Goal: Information Seeking & Learning: Learn about a topic

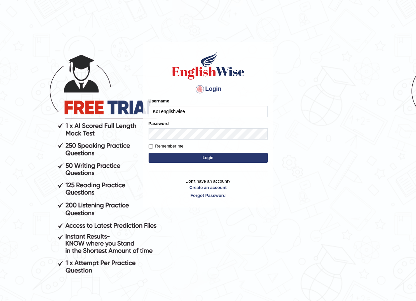
type input "Ko1englishwise"
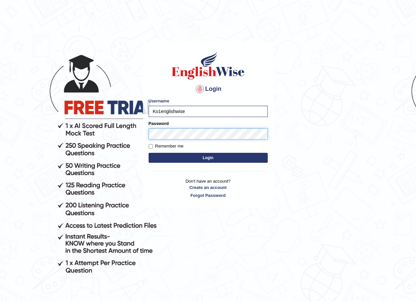
click at [149, 153] on button "Login" at bounding box center [208, 158] width 119 height 10
click at [205, 159] on button "Login" at bounding box center [208, 158] width 119 height 10
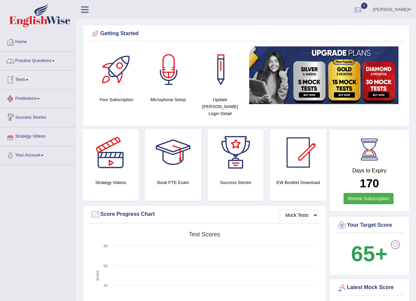
click at [33, 59] on link "Practice Questions" at bounding box center [37, 60] width 75 height 17
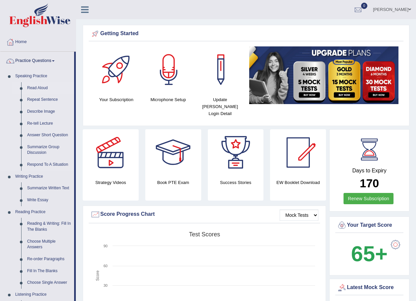
click at [37, 86] on link "Read Aloud" at bounding box center [49, 88] width 50 height 12
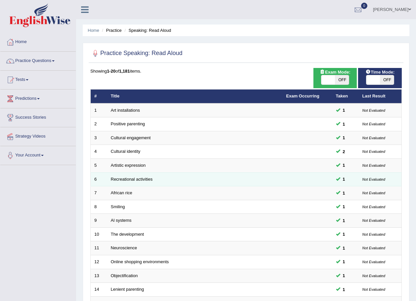
scroll to position [138, 0]
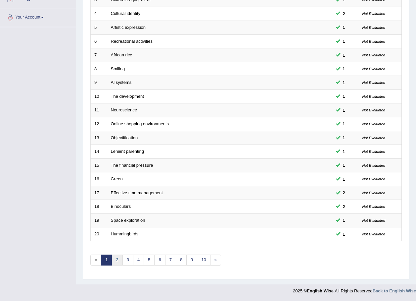
click at [118, 258] on link "2" at bounding box center [117, 259] width 11 height 11
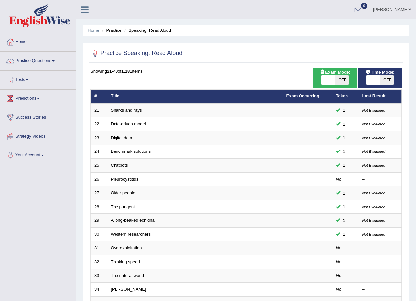
scroll to position [138, 0]
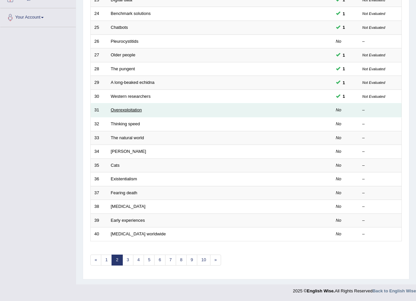
click at [131, 112] on link "Overexploitation" at bounding box center [126, 109] width 31 height 5
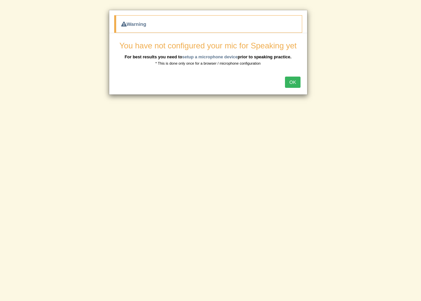
click at [292, 84] on button "OK" at bounding box center [292, 81] width 15 height 11
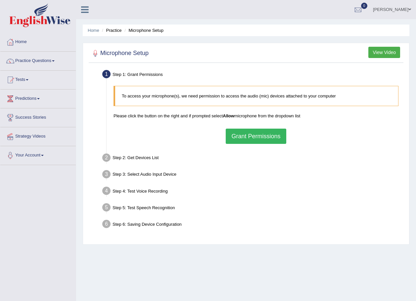
click at [257, 136] on button "Grant Permissions" at bounding box center [256, 135] width 60 height 15
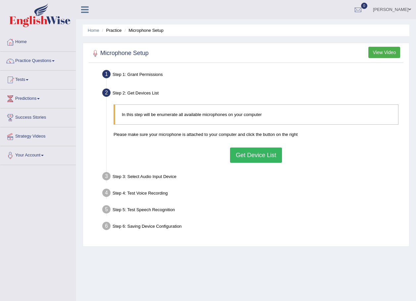
click at [253, 157] on button "Get Device List" at bounding box center [256, 154] width 52 height 15
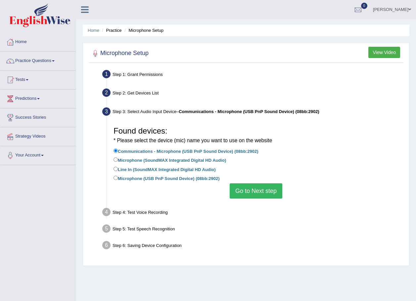
click at [243, 189] on button "Go to Next step" at bounding box center [256, 190] width 53 height 15
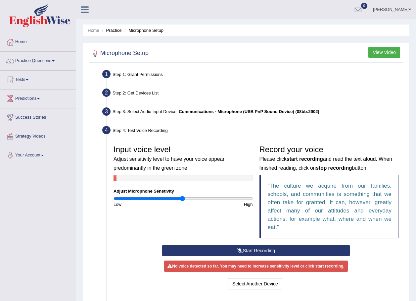
scroll to position [63, 0]
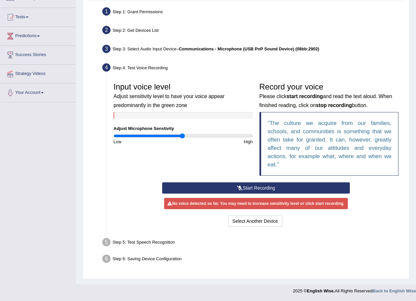
click at [263, 183] on button "Start Recording" at bounding box center [256, 187] width 188 height 11
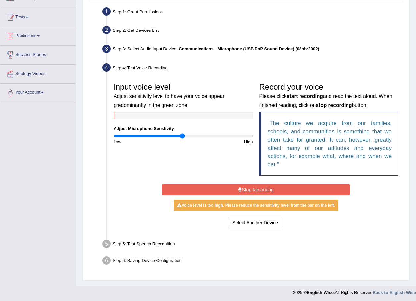
click at [201, 189] on button "Stop Recording" at bounding box center [256, 189] width 188 height 11
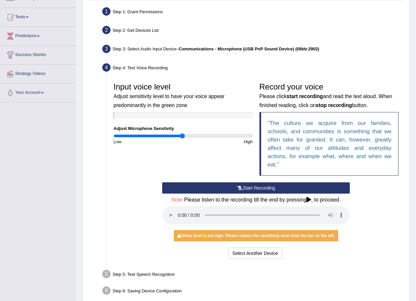
scroll to position [94, 0]
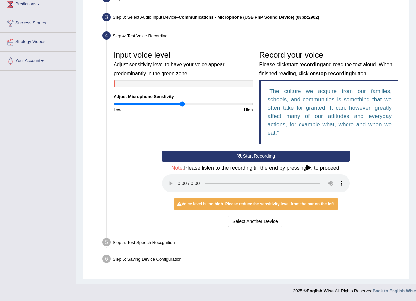
click at [286, 200] on div "Voice level is too high. Please reduce the sensitivity level from the bar on th…" at bounding box center [256, 203] width 165 height 11
click at [311, 169] on icon at bounding box center [309, 167] width 5 height 5
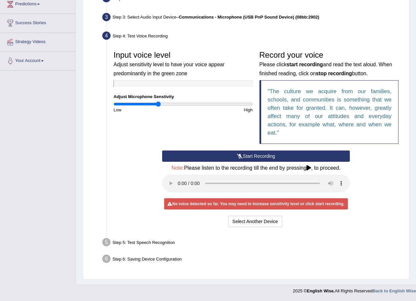
drag, startPoint x: 182, startPoint y: 104, endPoint x: 158, endPoint y: 104, distance: 24.5
type input "0.64"
click at [158, 104] on input "range" at bounding box center [183, 103] width 139 height 5
click at [215, 159] on button "Start Recording" at bounding box center [256, 155] width 188 height 11
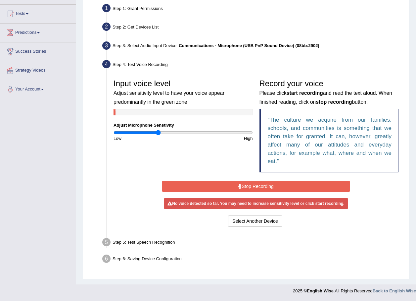
scroll to position [64, 0]
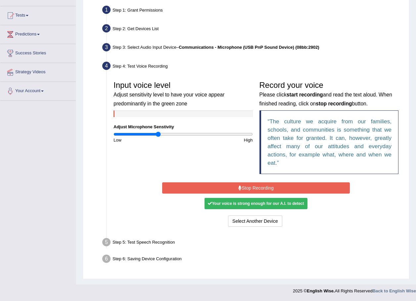
click at [233, 190] on button "Stop Recording" at bounding box center [256, 187] width 188 height 11
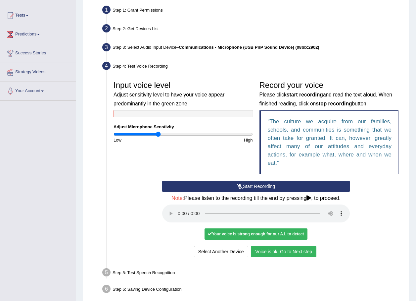
click at [296, 253] on button "Voice is ok. Go to Next step" at bounding box center [284, 251] width 66 height 11
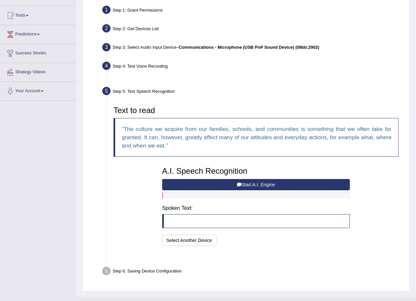
scroll to position [60, 0]
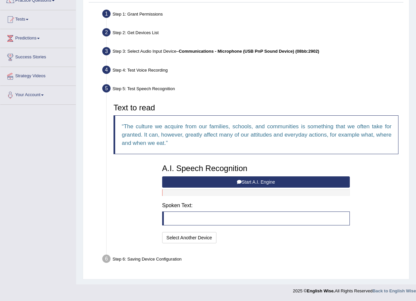
click at [287, 181] on button "Start A.I. Engine" at bounding box center [256, 181] width 188 height 11
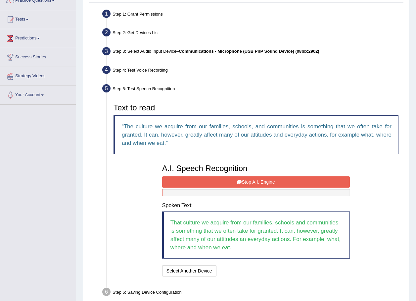
click at [265, 183] on button "Stop A.I. Engine" at bounding box center [256, 181] width 188 height 11
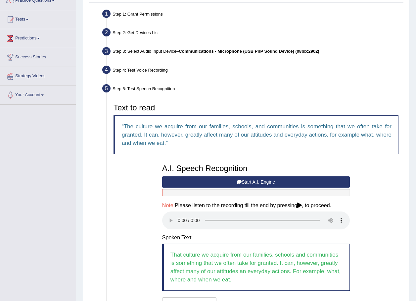
scroll to position [125, 0]
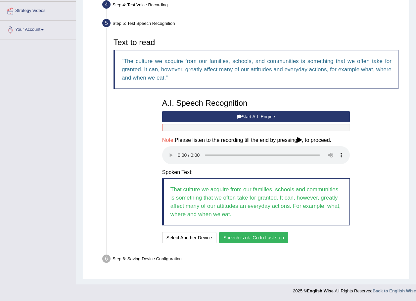
click at [256, 238] on button "Speech is ok. Go to Last step" at bounding box center [253, 237] width 69 height 11
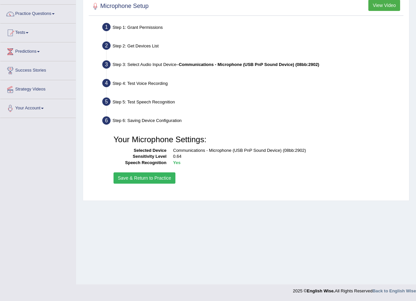
click at [143, 179] on button "Save & Return to Practice" at bounding box center [145, 177] width 62 height 11
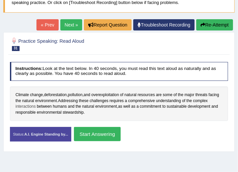
scroll to position [75, 0]
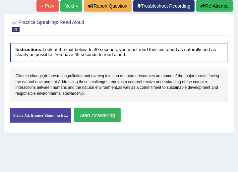
click at [109, 116] on button "Start Answering" at bounding box center [97, 115] width 47 height 14
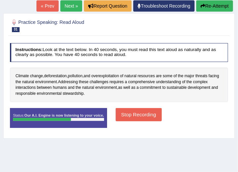
click at [138, 112] on button "Stop Recording" at bounding box center [139, 114] width 46 height 13
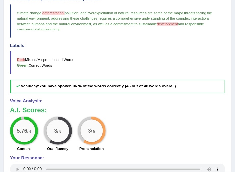
scroll to position [57, 0]
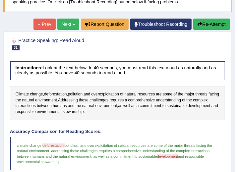
click at [67, 22] on link "Next »" at bounding box center [68, 24] width 22 height 11
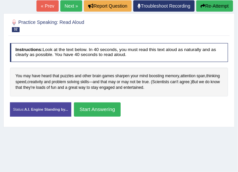
scroll to position [94, 0]
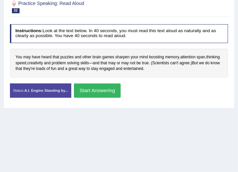
click at [106, 89] on button "Start Answering" at bounding box center [97, 90] width 47 height 14
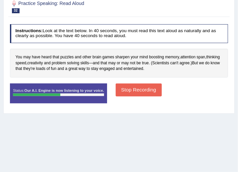
click at [139, 88] on button "Stop Recording" at bounding box center [139, 89] width 46 height 13
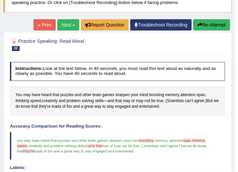
scroll to position [38, 0]
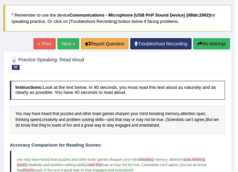
click at [63, 42] on link "Next »" at bounding box center [68, 43] width 22 height 11
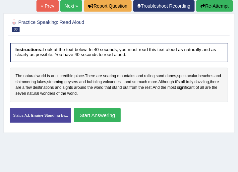
click at [97, 113] on button "Start Answering" at bounding box center [97, 115] width 47 height 14
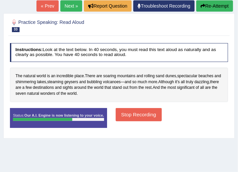
click at [134, 112] on button "Stop Recording" at bounding box center [139, 114] width 46 height 13
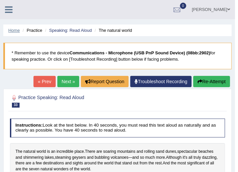
click at [13, 30] on link "Home" at bounding box center [14, 30] width 12 height 5
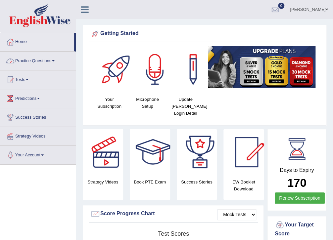
drag, startPoint x: 0, startPoint y: 0, endPoint x: 22, endPoint y: 58, distance: 62.1
click at [22, 58] on link "Practice Questions" at bounding box center [37, 60] width 75 height 17
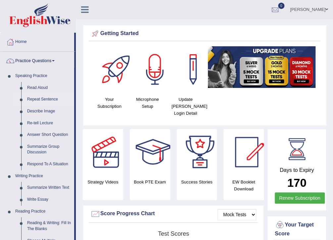
click at [32, 99] on link "Repeat Sentence" at bounding box center [49, 100] width 50 height 12
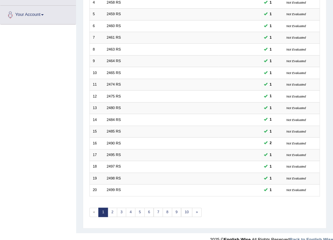
scroll to position [114, 0]
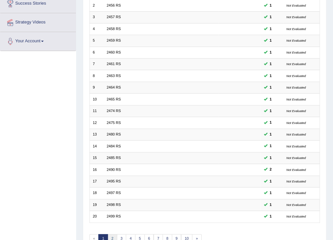
click at [111, 234] on link "2" at bounding box center [113, 238] width 10 height 9
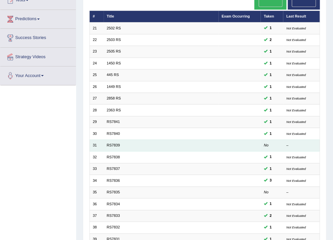
scroll to position [132, 0]
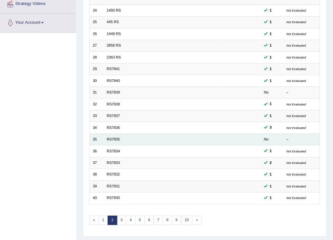
click at [196, 134] on td "RS7835" at bounding box center [161, 140] width 115 height 12
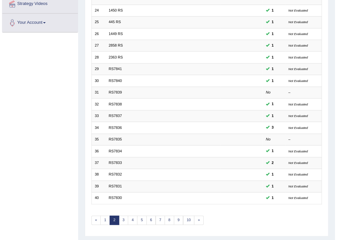
scroll to position [0, 0]
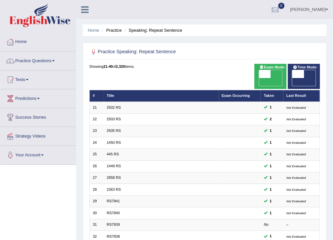
click at [259, 78] on span "OFF" at bounding box center [253, 82] width 12 height 8
checkbox input "true"
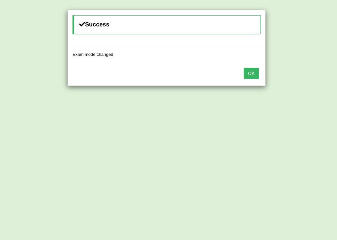
click at [308, 73] on div "Success Exam mode changed OK" at bounding box center [168, 120] width 337 height 240
click at [247, 69] on button "OK" at bounding box center [251, 73] width 15 height 11
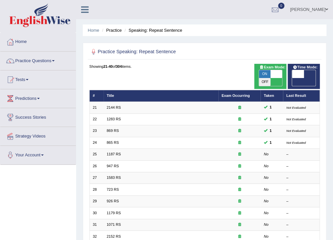
click at [308, 78] on div "Time Mode: ON OFF" at bounding box center [304, 76] width 32 height 25
click at [303, 75] on span at bounding box center [298, 74] width 12 height 8
checkbox input "true"
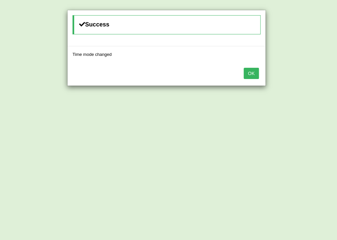
click at [264, 78] on div "OK" at bounding box center [167, 74] width 198 height 23
click at [255, 76] on button "OK" at bounding box center [251, 73] width 15 height 11
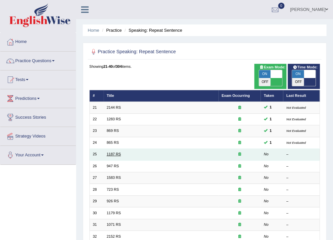
click at [112, 152] on link "1187 RS" at bounding box center [114, 154] width 14 height 4
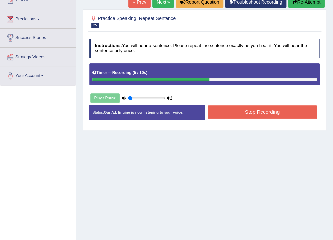
click at [231, 108] on button "Stop Recording" at bounding box center [263, 112] width 110 height 13
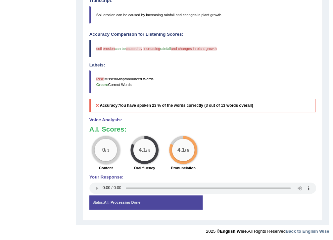
scroll to position [30, 0]
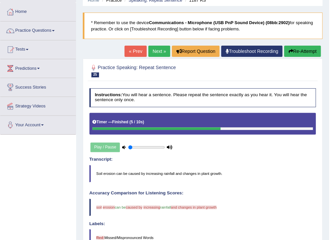
click at [154, 53] on link "Next »" at bounding box center [159, 51] width 22 height 11
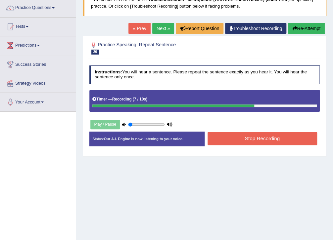
click at [263, 139] on button "Stop Recording" at bounding box center [263, 138] width 110 height 13
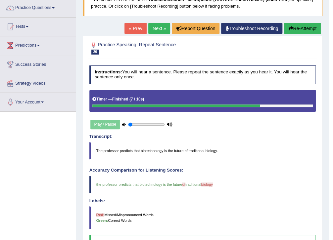
scroll to position [26, 0]
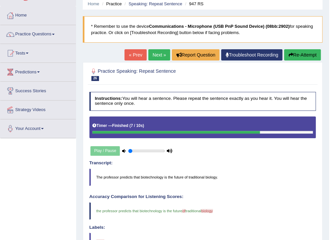
click at [162, 56] on link "Next »" at bounding box center [159, 54] width 22 height 11
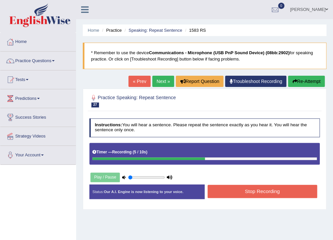
click at [273, 189] on button "Stop Recording" at bounding box center [263, 191] width 110 height 13
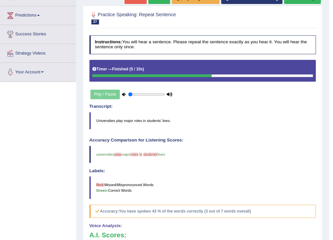
scroll to position [57, 0]
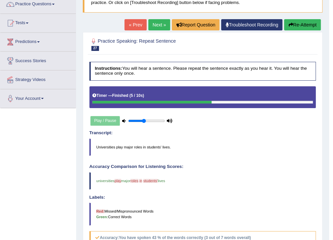
click at [144, 119] on input "range" at bounding box center [146, 121] width 37 height 5
type input "0.6"
click at [150, 121] on input "range" at bounding box center [146, 121] width 37 height 5
click at [162, 25] on link "Next »" at bounding box center [159, 24] width 22 height 11
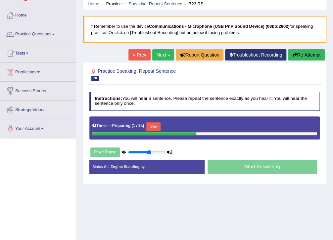
type input "0.55"
click at [147, 151] on input "range" at bounding box center [146, 152] width 37 height 5
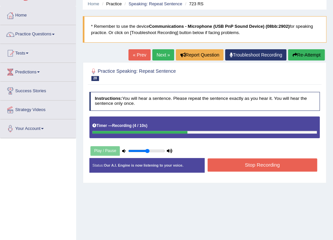
click at [245, 164] on button "Stop Recording" at bounding box center [263, 165] width 110 height 13
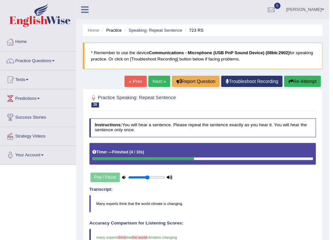
click at [160, 82] on link "Next »" at bounding box center [159, 81] width 22 height 11
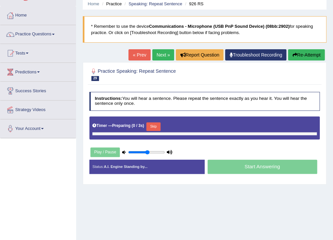
scroll to position [53, 0]
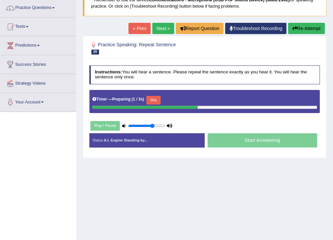
type input "0.7"
click at [152, 125] on input "range" at bounding box center [146, 126] width 37 height 5
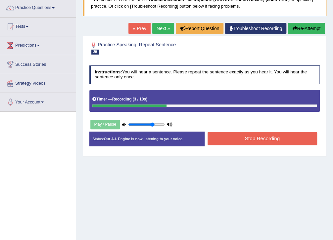
click at [310, 30] on button "Re-Attempt" at bounding box center [306, 28] width 37 height 11
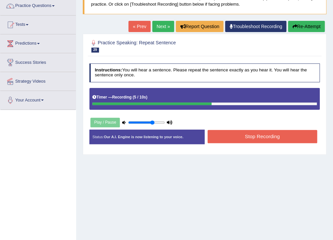
drag, startPoint x: 245, startPoint y: 127, endPoint x: 249, endPoint y: 132, distance: 6.5
click at [247, 130] on div "Instructions: You will hear a sentence. Please repeat the sentence exactly as y…" at bounding box center [204, 106] width 233 height 91
click at [304, 27] on button "Re-Attempt" at bounding box center [306, 26] width 37 height 11
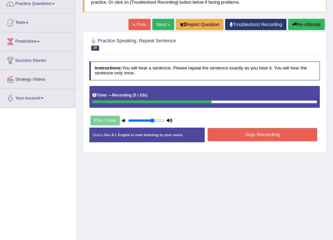
click at [264, 133] on button "Stop Recording" at bounding box center [263, 134] width 110 height 13
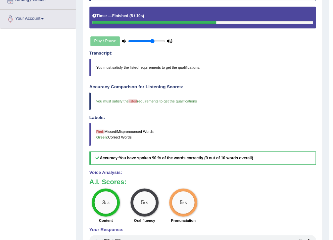
scroll to position [4, 0]
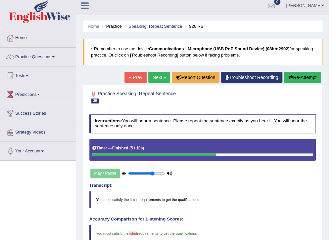
click at [160, 79] on link "Next »" at bounding box center [159, 77] width 22 height 11
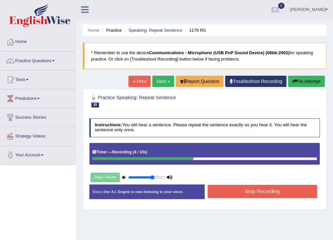
click at [226, 195] on button "Stop Recording" at bounding box center [263, 191] width 110 height 13
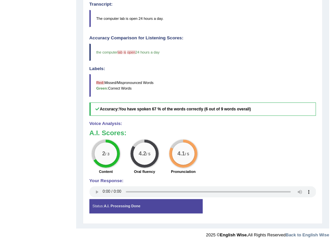
scroll to position [26, 0]
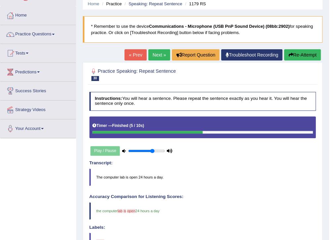
click at [158, 52] on link "Next »" at bounding box center [159, 54] width 22 height 11
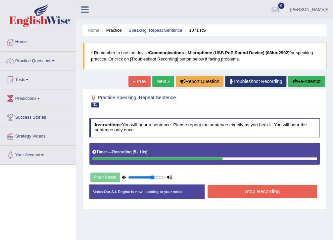
click at [293, 199] on div "Status: Our A.I. Engine is now listening to your voice. Start Answering Stop Re…" at bounding box center [204, 195] width 231 height 20
click at [295, 194] on button "Stop Recording" at bounding box center [263, 191] width 110 height 13
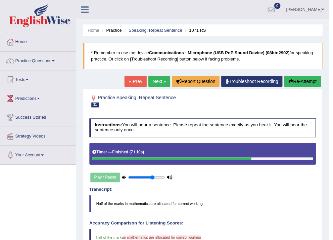
scroll to position [79, 0]
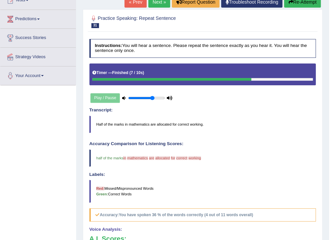
click at [109, 99] on div "Play / Pause" at bounding box center [131, 98] width 84 height 14
drag, startPoint x: 102, startPoint y: 97, endPoint x: 147, endPoint y: 97, distance: 45.4
click at [105, 95] on div "Play / Pause" at bounding box center [131, 98] width 84 height 14
click at [122, 97] on icon at bounding box center [124, 98] width 4 height 4
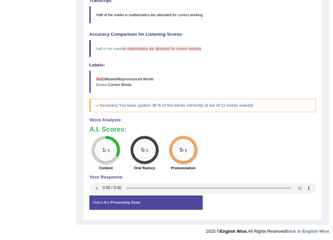
scroll to position [4, 0]
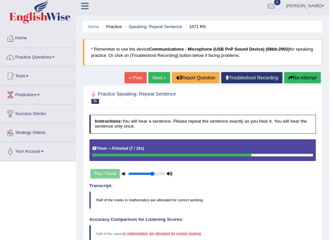
click at [162, 79] on link "Next »" at bounding box center [159, 77] width 22 height 11
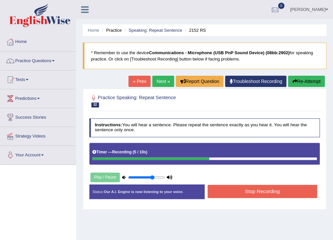
click at [271, 190] on button "Stop Recording" at bounding box center [263, 191] width 110 height 13
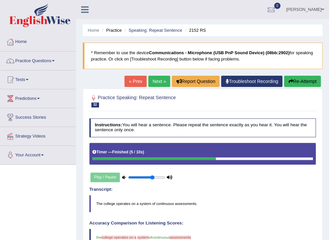
click at [159, 83] on link "Next »" at bounding box center [159, 81] width 22 height 11
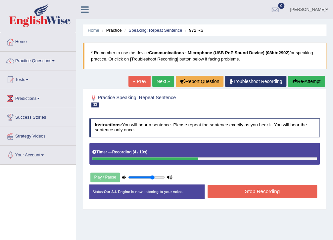
click at [238, 189] on button "Stop Recording" at bounding box center [263, 191] width 110 height 13
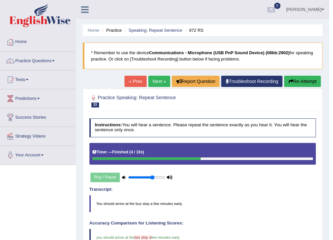
click at [159, 79] on link "Next »" at bounding box center [159, 81] width 22 height 11
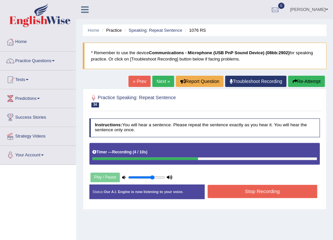
click at [244, 187] on button "Stop Recording" at bounding box center [263, 191] width 110 height 13
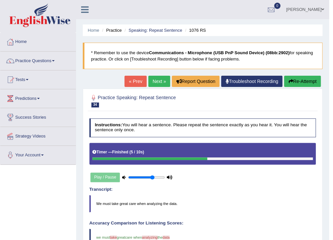
click at [159, 77] on link "Next »" at bounding box center [159, 81] width 22 height 11
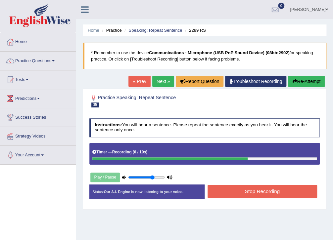
click at [235, 197] on button "Stop Recording" at bounding box center [263, 191] width 110 height 13
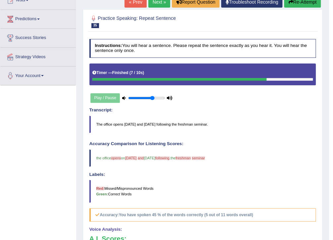
scroll to position [53, 0]
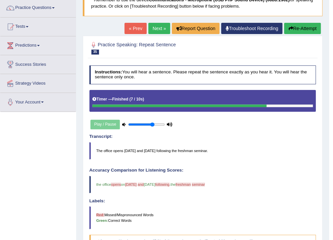
click at [157, 31] on link "Next »" at bounding box center [159, 28] width 22 height 11
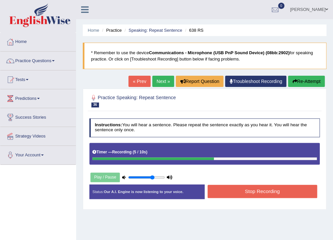
click at [279, 194] on button "Stop Recording" at bounding box center [263, 191] width 110 height 13
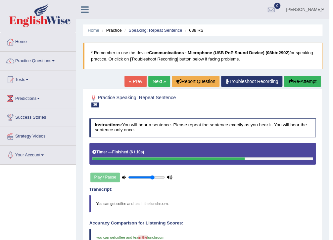
click at [158, 79] on link "Next »" at bounding box center [159, 81] width 22 height 11
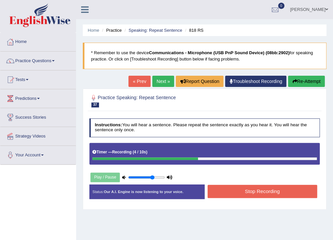
click at [245, 188] on button "Stop Recording" at bounding box center [263, 191] width 110 height 13
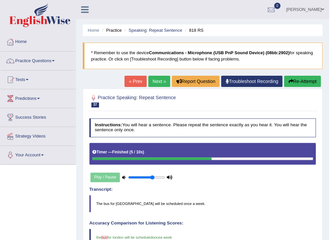
click at [155, 79] on link "Next »" at bounding box center [159, 81] width 22 height 11
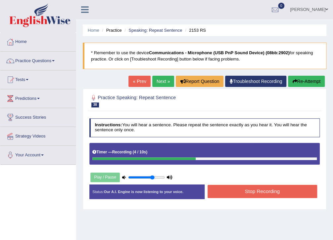
click at [238, 193] on button "Stop Recording" at bounding box center [263, 191] width 110 height 13
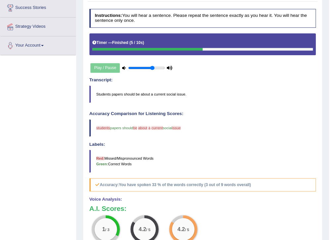
scroll to position [57, 0]
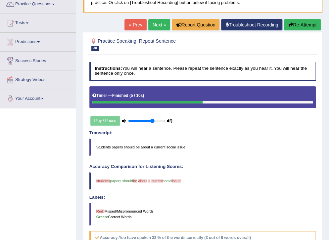
click at [162, 21] on link "Next »" at bounding box center [159, 24] width 22 height 11
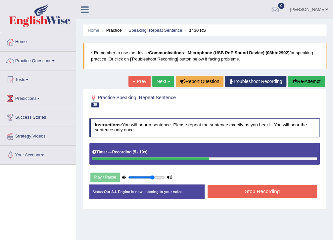
click at [284, 190] on button "Stop Recording" at bounding box center [263, 191] width 110 height 13
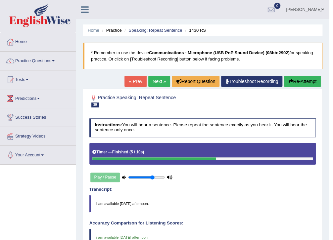
click at [164, 82] on link "Next »" at bounding box center [159, 81] width 22 height 11
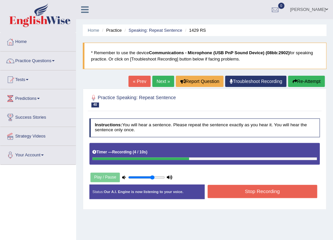
click at [258, 188] on button "Stop Recording" at bounding box center [263, 191] width 110 height 13
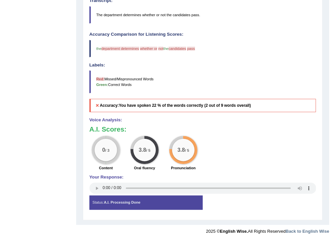
scroll to position [83, 0]
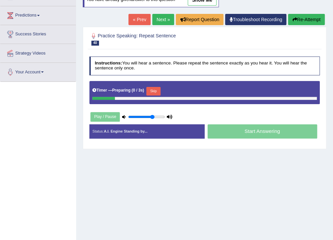
scroll to position [83, 0]
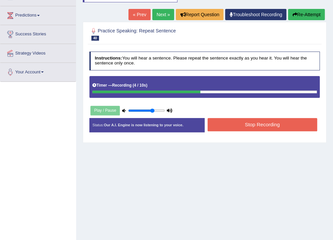
click at [224, 120] on button "Stop Recording" at bounding box center [263, 124] width 110 height 13
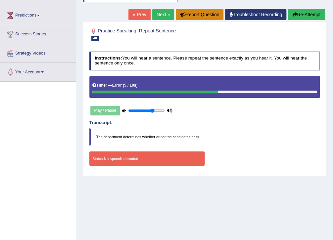
click at [207, 17] on button "Report Question" at bounding box center [200, 14] width 48 height 11
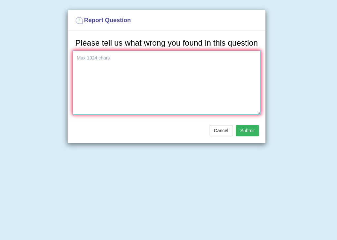
click at [171, 94] on textarea at bounding box center [166, 83] width 188 height 64
type textarea "Transcript is completely different from the recording. Needs to be corrected."
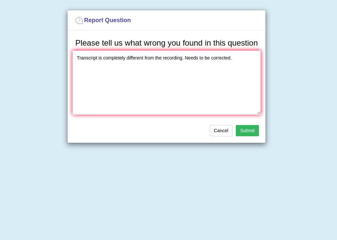
click at [243, 128] on button "Submit" at bounding box center [247, 130] width 23 height 11
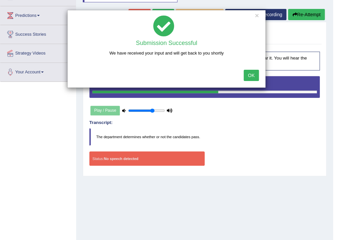
click at [253, 72] on button "OK" at bounding box center [251, 75] width 15 height 11
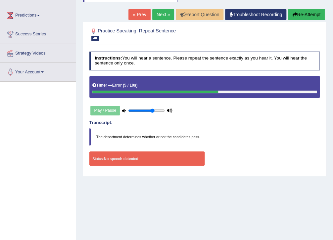
scroll to position [4, 0]
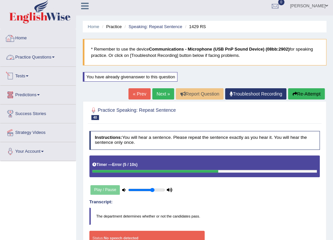
click at [19, 40] on link "Home" at bounding box center [37, 37] width 75 height 17
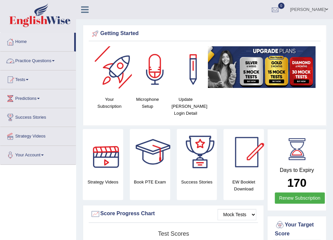
click at [44, 63] on link "Practice Questions" at bounding box center [37, 60] width 75 height 17
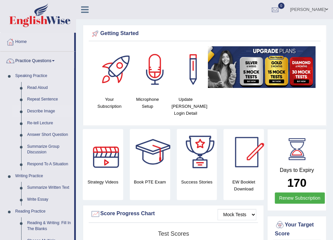
click at [42, 109] on link "Describe Image" at bounding box center [49, 112] width 50 height 12
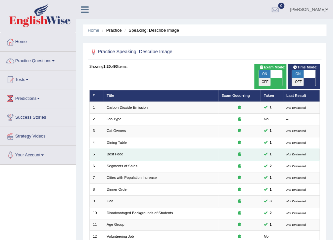
scroll to position [140, 0]
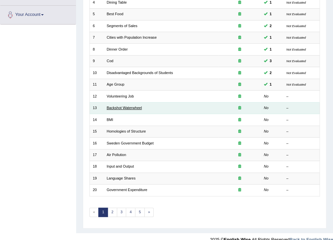
click at [123, 106] on link "Backshot Waterwheel" at bounding box center [124, 108] width 35 height 4
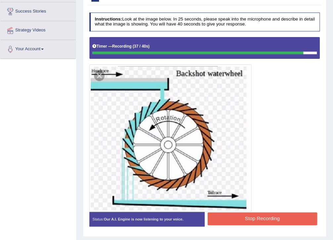
click at [246, 221] on button "Stop Recording" at bounding box center [263, 219] width 110 height 13
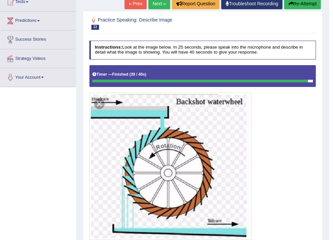
scroll to position [51, 0]
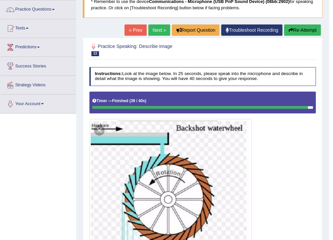
click at [151, 26] on link "Next »" at bounding box center [159, 29] width 22 height 11
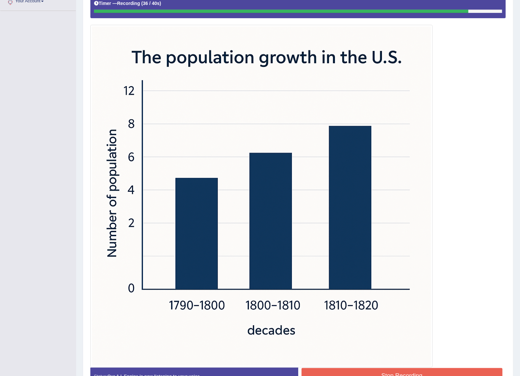
scroll to position [197, 0]
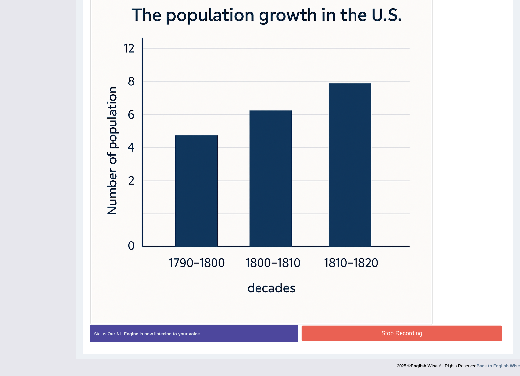
click at [333, 240] on button "Stop Recording" at bounding box center [402, 332] width 201 height 15
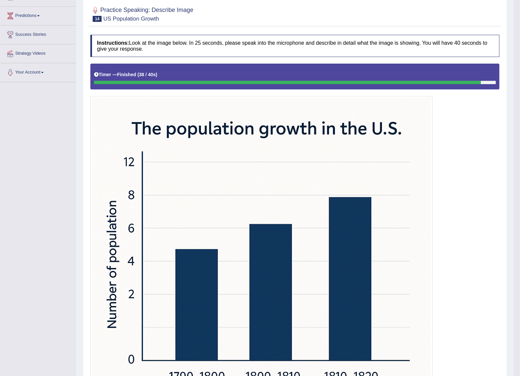
scroll to position [0, 0]
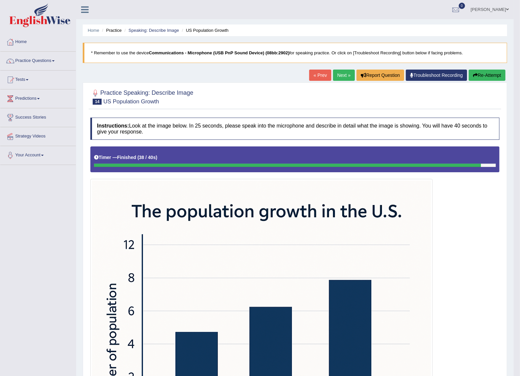
click at [333, 78] on link "Next »" at bounding box center [344, 75] width 22 height 11
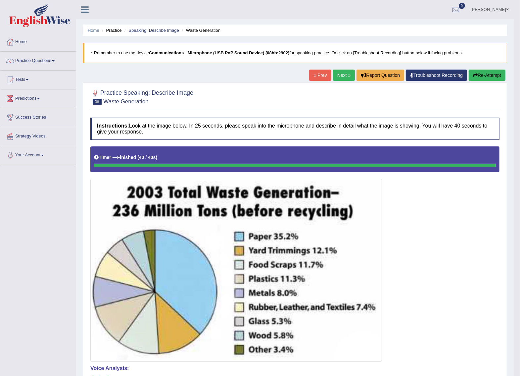
click at [340, 78] on link "Next »" at bounding box center [344, 75] width 22 height 11
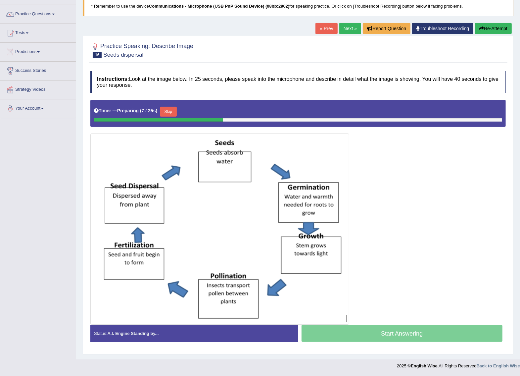
click at [349, 26] on link "Next »" at bounding box center [350, 28] width 22 height 11
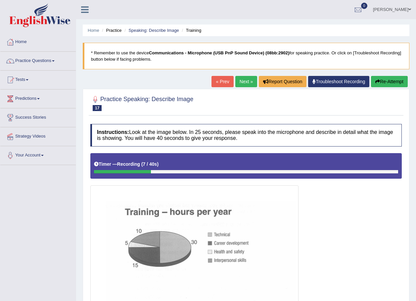
click at [381, 82] on button "Re-Attempt" at bounding box center [389, 81] width 37 height 11
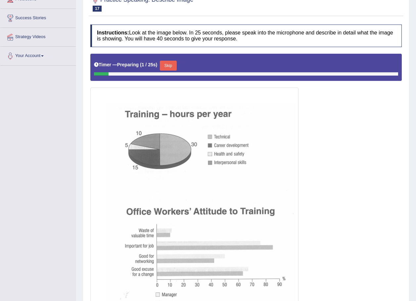
scroll to position [160, 0]
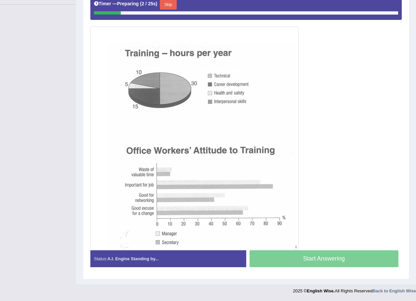
click at [329, 267] on div "Start Answering" at bounding box center [324, 259] width 156 height 19
click at [331, 257] on div "Start Answering" at bounding box center [324, 259] width 156 height 19
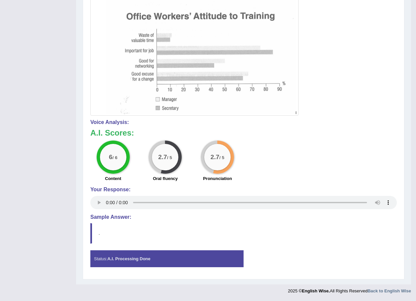
scroll to position [0, 0]
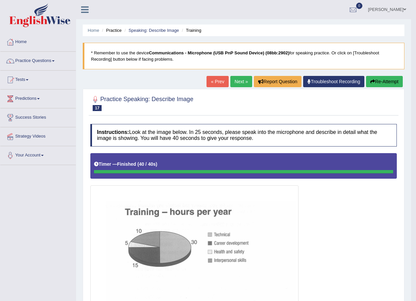
click at [241, 78] on link "Next »" at bounding box center [241, 81] width 22 height 11
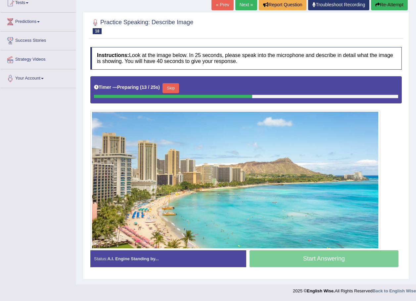
click at [247, 1] on link "Next »" at bounding box center [246, 4] width 22 height 11
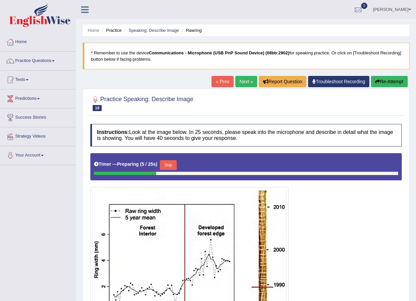
click at [225, 81] on link "« Prev" at bounding box center [223, 81] width 22 height 11
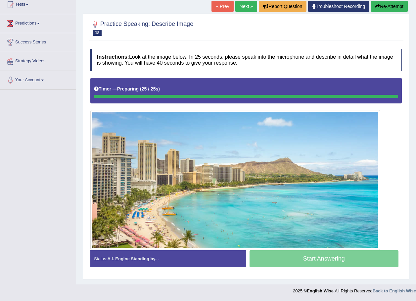
scroll to position [75, 0]
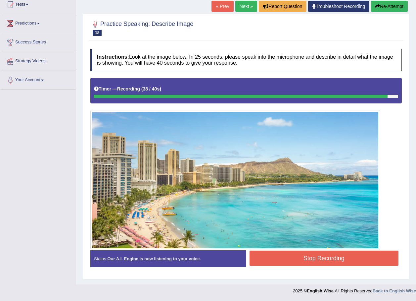
click at [365, 262] on button "Stop Recording" at bounding box center [324, 257] width 149 height 15
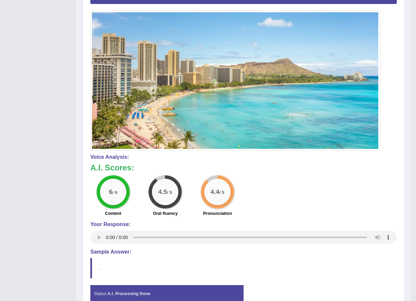
scroll to position [0, 0]
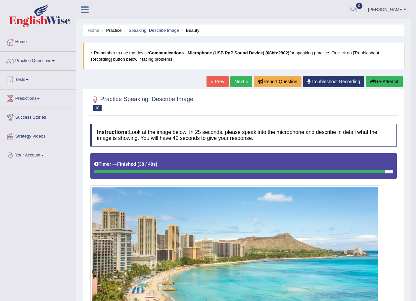
click at [242, 83] on link "Next »" at bounding box center [241, 81] width 22 height 11
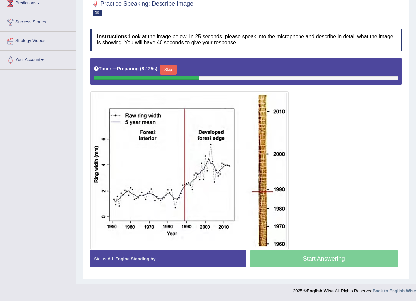
scroll to position [29, 0]
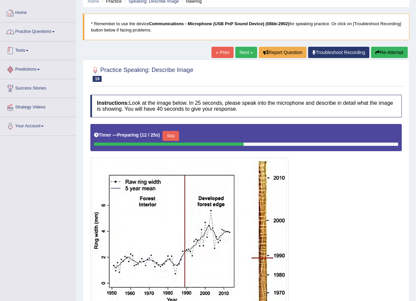
click at [21, 15] on link "Home" at bounding box center [37, 12] width 75 height 17
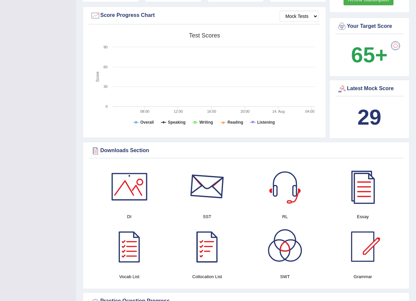
scroll to position [232, 0]
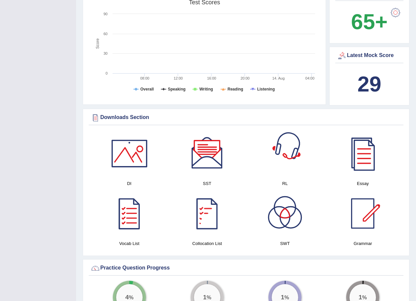
click at [293, 153] on div at bounding box center [285, 153] width 46 height 46
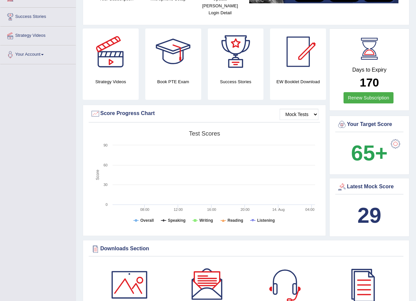
scroll to position [0, 0]
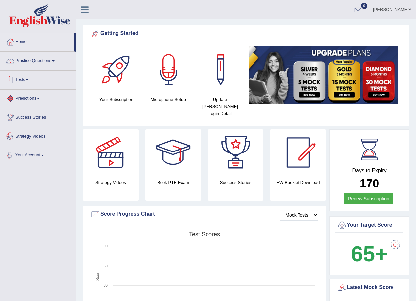
click at [36, 60] on link "Practice Questions" at bounding box center [37, 60] width 75 height 17
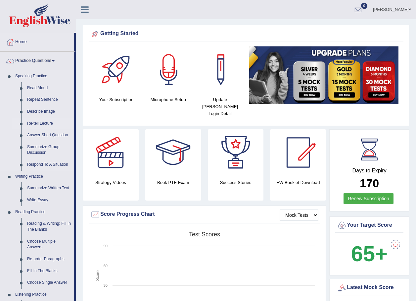
click at [45, 121] on link "Re-tell Lecture" at bounding box center [49, 124] width 50 height 12
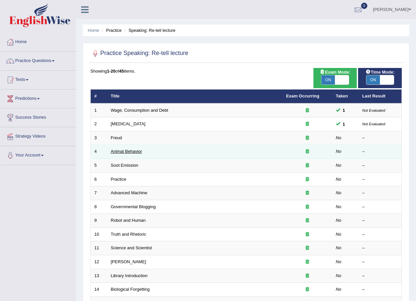
click at [122, 151] on link "Animal Behavior" at bounding box center [126, 151] width 31 height 5
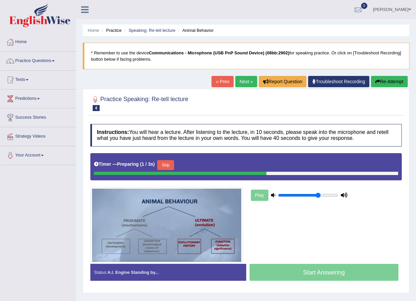
scroll to position [47, 0]
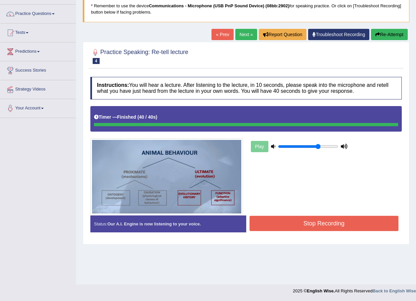
drag, startPoint x: 356, startPoint y: 210, endPoint x: 355, endPoint y: 215, distance: 5.7
click at [356, 212] on div "Play" at bounding box center [246, 160] width 318 height 109
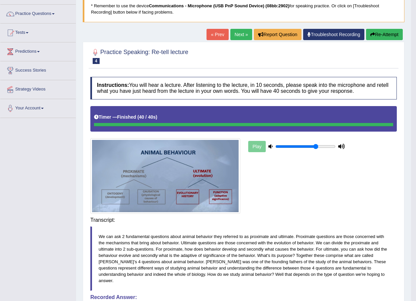
click at [355, 215] on div "Instructions: You will hear a lecture. After listening to the lecture, in 10 se…" at bounding box center [244, 237] width 310 height 329
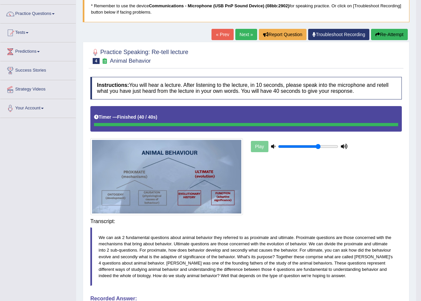
click at [358, 225] on body "Toggle navigation Home Practice Questions Speaking Practice Read Aloud Repeat S…" at bounding box center [210, 103] width 421 height 301
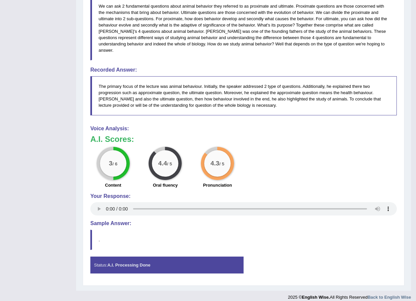
scroll to position [0, 0]
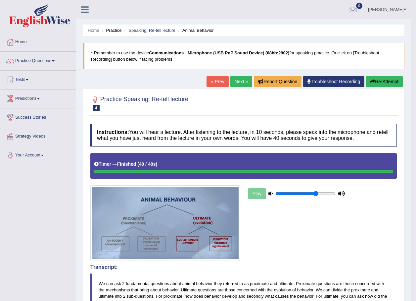
click at [236, 80] on link "Next »" at bounding box center [241, 81] width 22 height 11
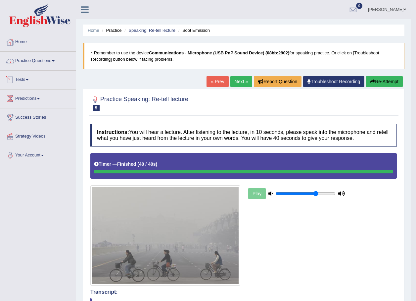
click at [26, 45] on link "Home" at bounding box center [37, 41] width 75 height 17
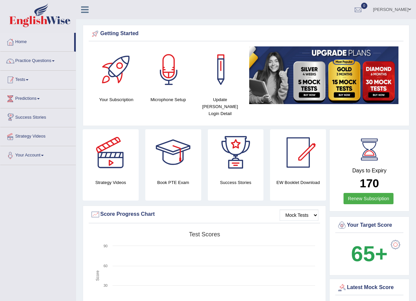
click at [24, 76] on link "Tests" at bounding box center [37, 79] width 75 height 17
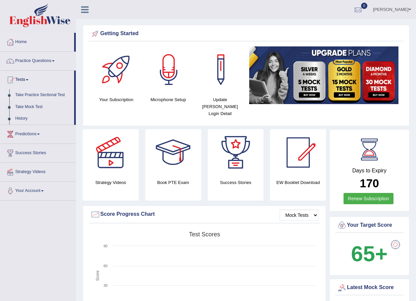
click at [27, 92] on link "Take Practice Sectional Test" at bounding box center [43, 95] width 62 height 12
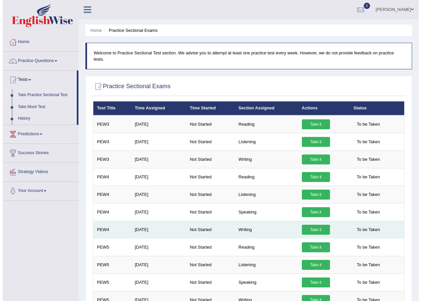
scroll to position [33, 0]
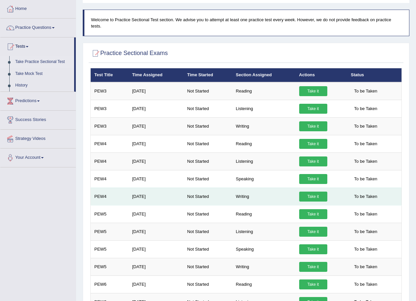
click at [309, 191] on link "Take it" at bounding box center [313, 196] width 28 height 10
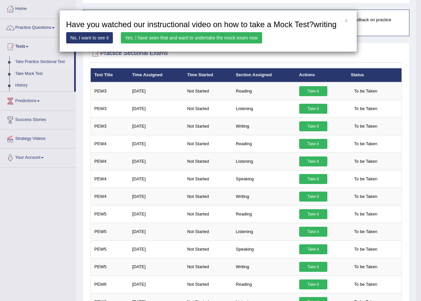
click at [200, 41] on link "Yes, I have seen that and want to undertake the mock exam now" at bounding box center [191, 37] width 141 height 11
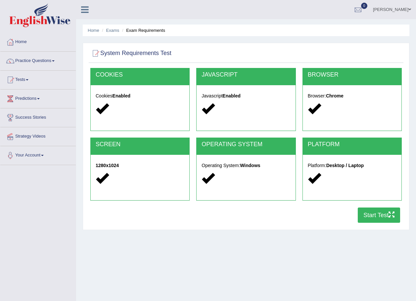
click at [368, 216] on button "Start Test" at bounding box center [379, 214] width 42 height 15
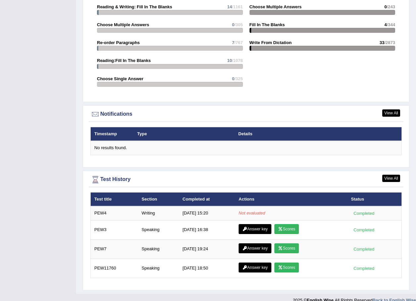
scroll to position [609, 0]
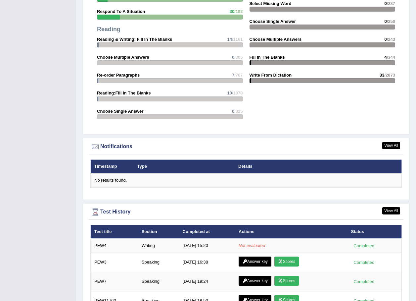
scroll to position [710, 0]
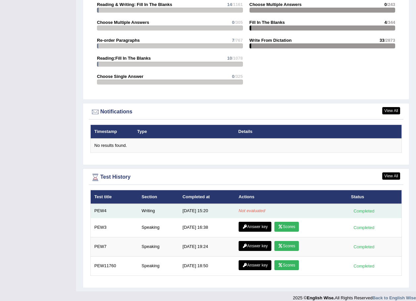
click at [244, 208] on em "Not evaluated" at bounding box center [252, 210] width 26 height 5
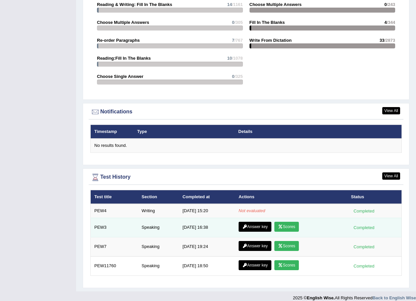
scroll to position [677, 0]
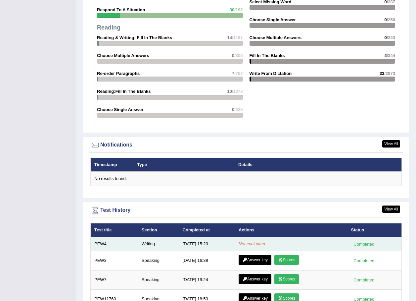
click at [175, 239] on td "Writing" at bounding box center [158, 244] width 41 height 14
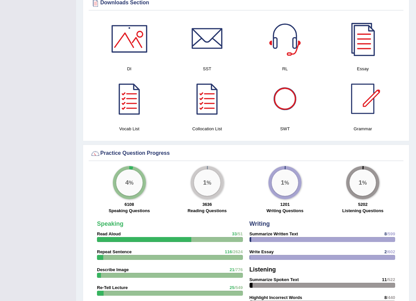
scroll to position [479, 0]
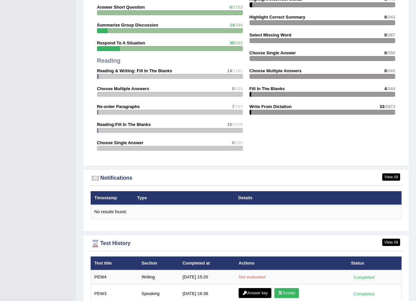
scroll to position [710, 0]
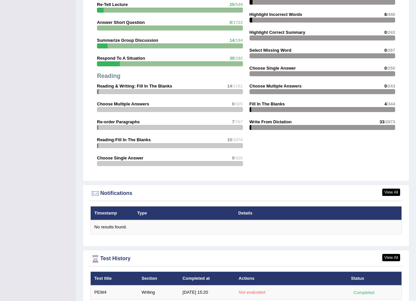
scroll to position [710, 0]
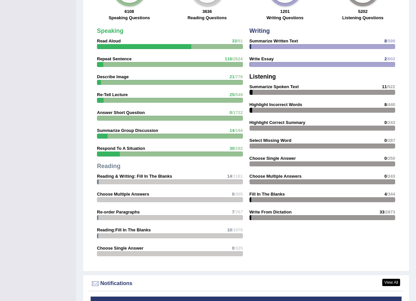
scroll to position [710, 0]
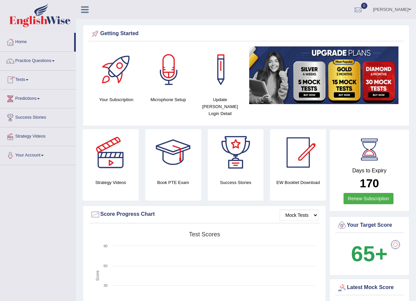
click at [27, 84] on link "Tests" at bounding box center [37, 79] width 75 height 17
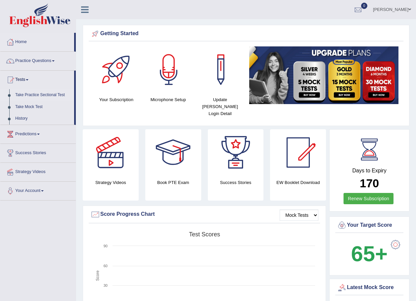
click at [38, 94] on link "Take Practice Sectional Test" at bounding box center [43, 95] width 62 height 12
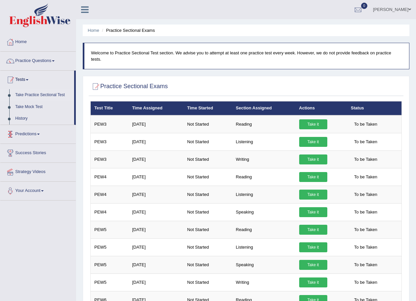
click at [25, 41] on link "Home" at bounding box center [37, 41] width 75 height 17
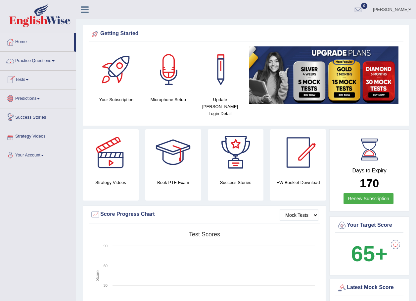
click at [31, 79] on link "Tests" at bounding box center [37, 79] width 75 height 17
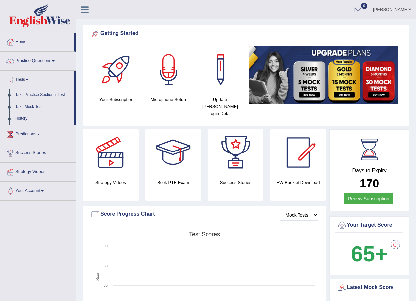
click at [44, 96] on link "Take Practice Sectional Test" at bounding box center [43, 95] width 62 height 12
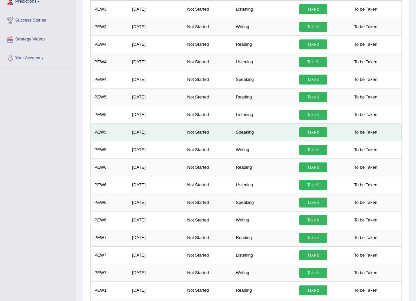
click at [312, 127] on link "Take it" at bounding box center [313, 132] width 28 height 10
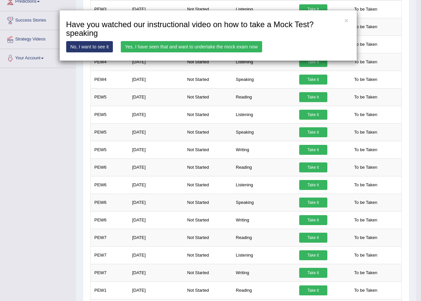
click at [215, 46] on link "Yes, I have seen that and want to undertake the mock exam now" at bounding box center [191, 46] width 141 height 11
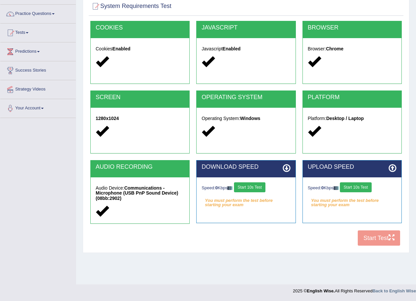
click at [244, 185] on button "Start 10s Test" at bounding box center [249, 187] width 31 height 10
click at [360, 189] on button "Start 10s Test" at bounding box center [355, 187] width 31 height 10
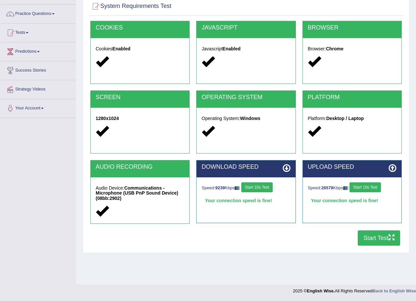
click at [371, 239] on button "Start Test" at bounding box center [379, 237] width 42 height 15
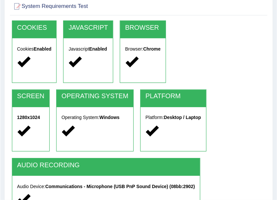
scroll to position [46, 0]
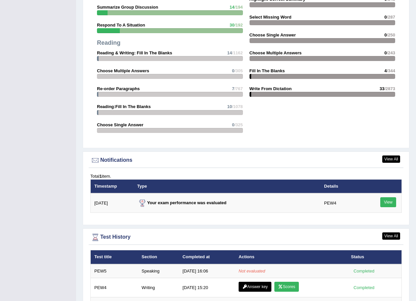
scroll to position [741, 0]
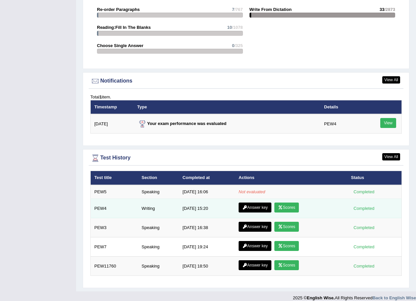
click at [277, 200] on link "Scores" at bounding box center [286, 207] width 24 height 10
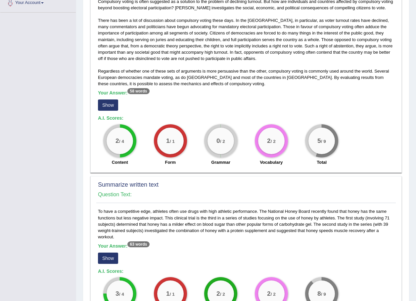
scroll to position [86, 0]
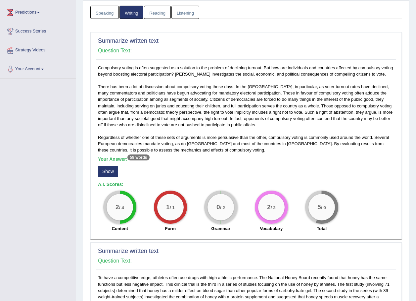
click at [111, 168] on button "Show" at bounding box center [108, 171] width 20 height 11
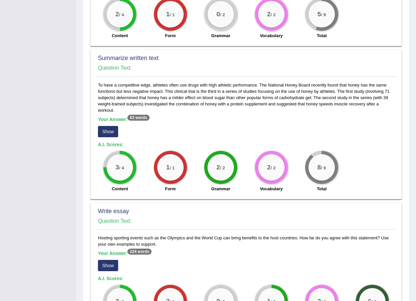
scroll to position [252, 0]
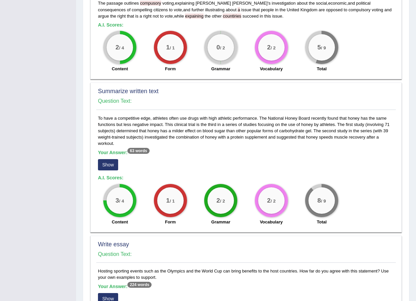
click at [111, 164] on button "Show" at bounding box center [108, 164] width 20 height 11
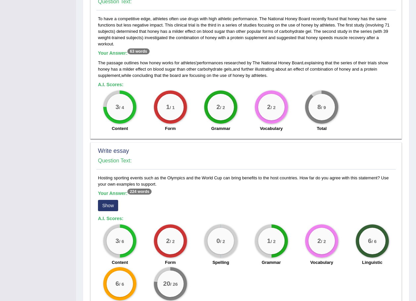
scroll to position [396, 0]
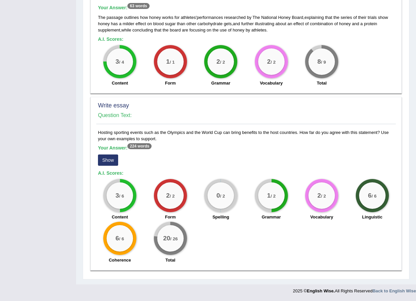
click at [110, 159] on button "Show" at bounding box center [108, 159] width 20 height 11
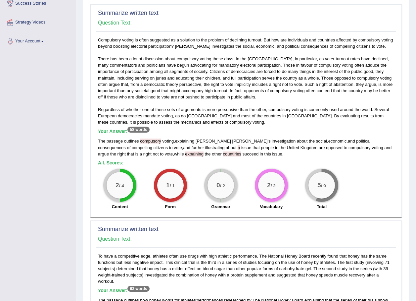
scroll to position [0, 0]
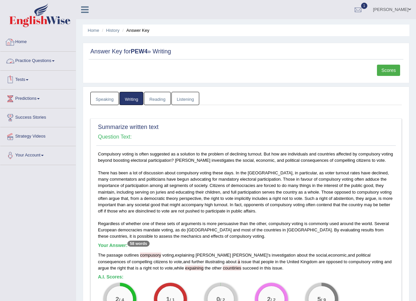
click at [22, 42] on link "Home" at bounding box center [37, 41] width 75 height 17
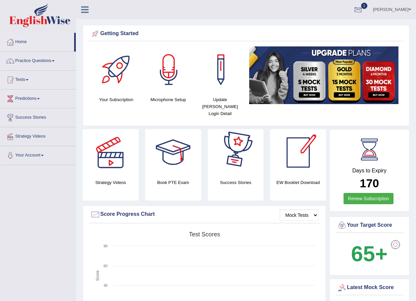
click at [362, 14] on div at bounding box center [358, 10] width 10 height 10
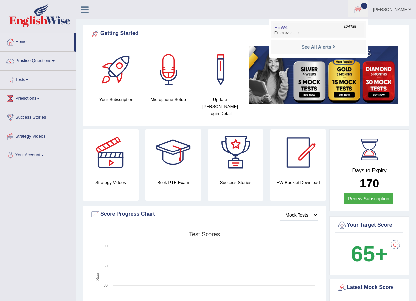
click at [340, 29] on link "PEW4 Aug 14, 2025 Exam evaluated" at bounding box center [318, 30] width 91 height 14
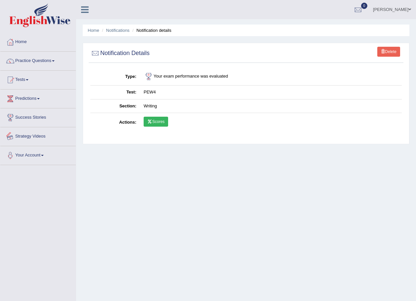
click at [383, 50] on span at bounding box center [383, 51] width 4 height 4
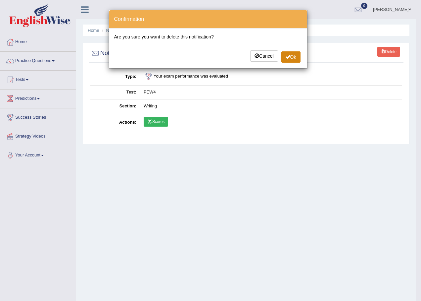
click at [293, 57] on button "Ok" at bounding box center [290, 56] width 19 height 11
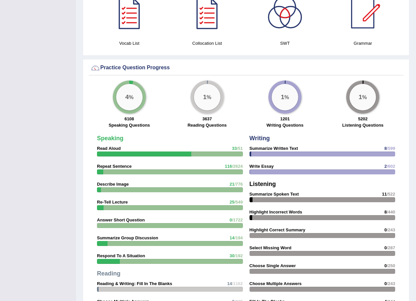
scroll to position [167, 0]
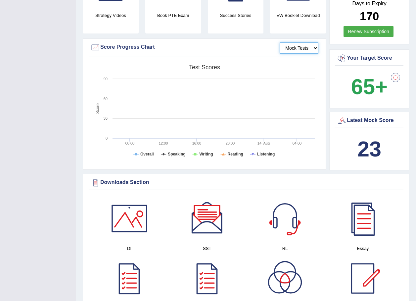
click at [303, 42] on select "Mock Tests" at bounding box center [299, 47] width 39 height 11
click at [280, 42] on select "Mock Tests" at bounding box center [299, 47] width 39 height 11
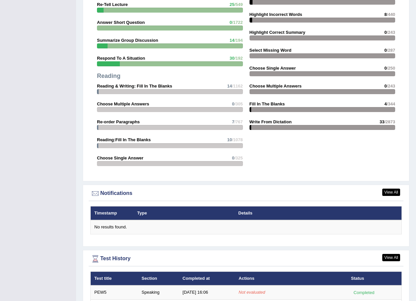
scroll to position [730, 0]
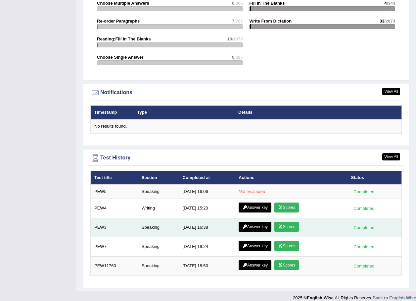
click at [256, 221] on link "Answer key" at bounding box center [255, 226] width 33 height 10
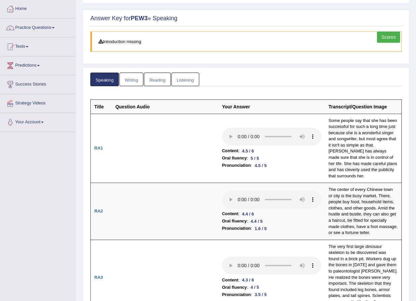
scroll to position [66, 0]
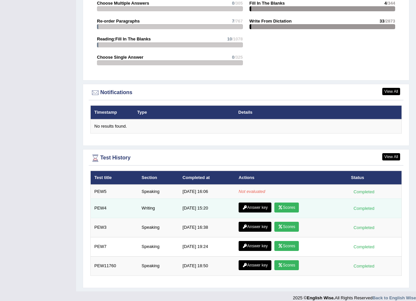
click at [245, 205] on icon at bounding box center [244, 207] width 5 height 4
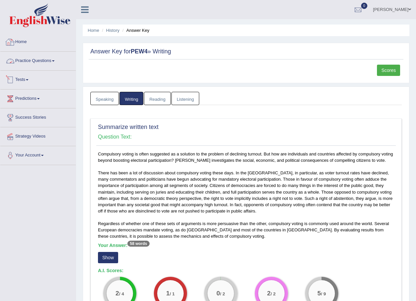
click at [19, 38] on link "Home" at bounding box center [37, 41] width 75 height 17
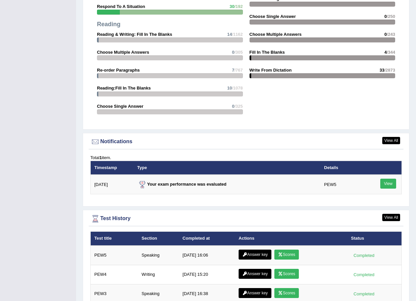
scroll to position [747, 0]
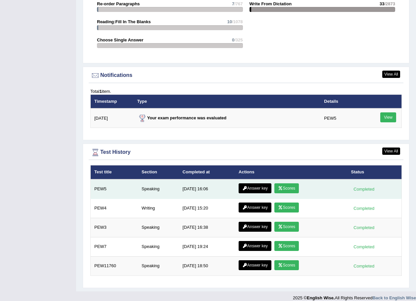
click at [288, 183] on link "Scores" at bounding box center [286, 188] width 24 height 10
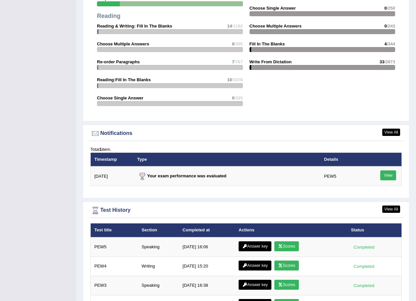
scroll to position [747, 0]
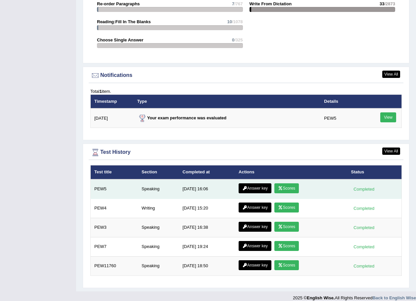
click at [252, 183] on link "Answer key" at bounding box center [255, 188] width 33 height 10
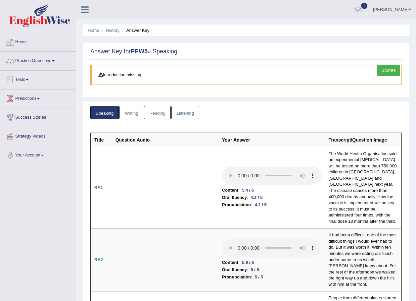
click at [22, 41] on link "Home" at bounding box center [37, 41] width 75 height 17
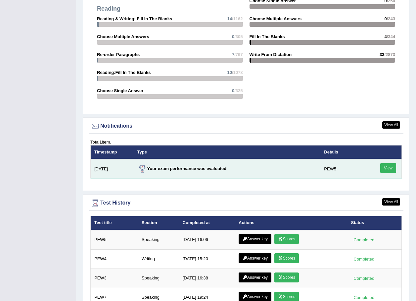
scroll to position [747, 0]
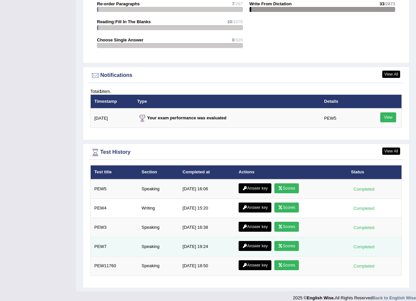
click at [278, 244] on icon at bounding box center [280, 246] width 5 height 4
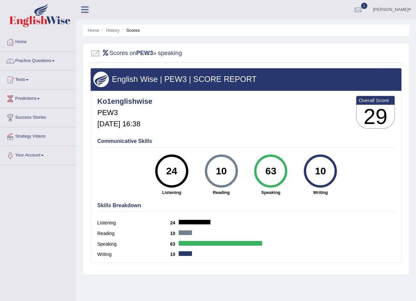
scroll to position [47, 0]
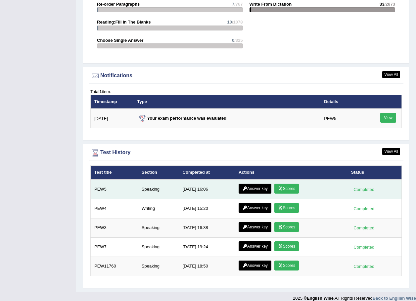
click at [284, 183] on link "Scores" at bounding box center [286, 188] width 24 height 10
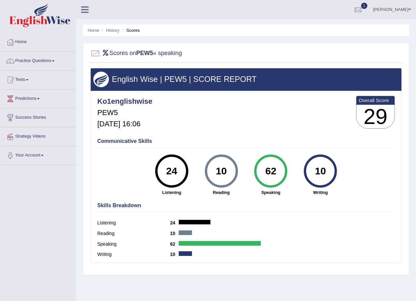
scroll to position [33, 0]
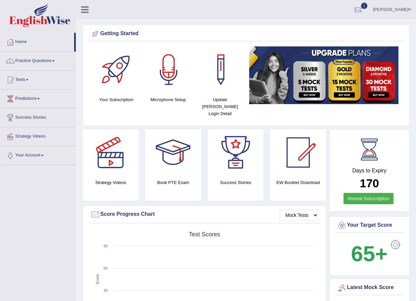
click at [29, 57] on link "Practice Questions" at bounding box center [37, 60] width 75 height 17
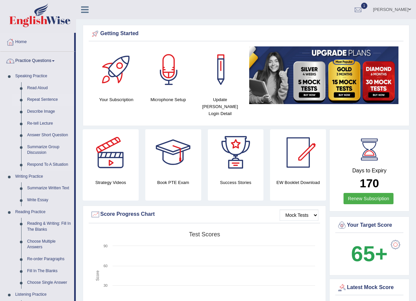
scroll to position [33, 0]
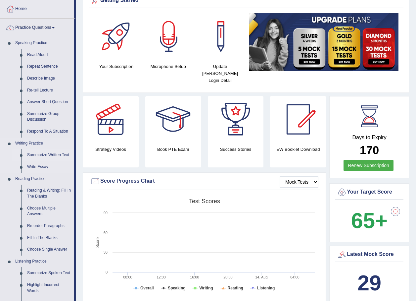
click at [29, 155] on link "Summarize Written Text" at bounding box center [49, 155] width 50 height 12
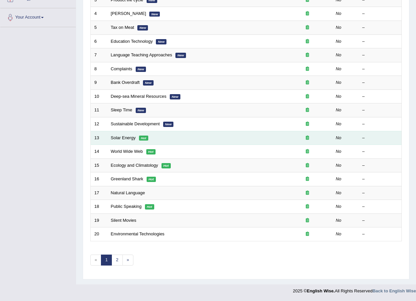
click at [256, 138] on td "Solar Energy Hot" at bounding box center [194, 138] width 175 height 14
click at [131, 135] on link "Solar Energy" at bounding box center [123, 137] width 25 height 5
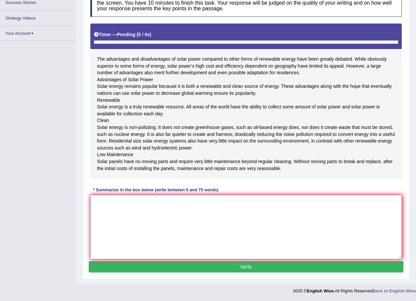
click at [104, 259] on textarea at bounding box center [246, 227] width 312 height 64
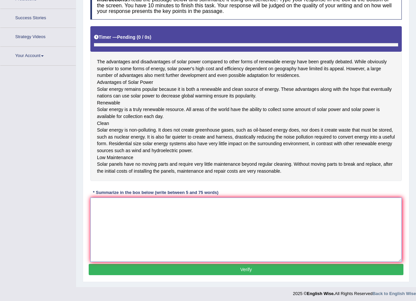
scroll to position [108, 0]
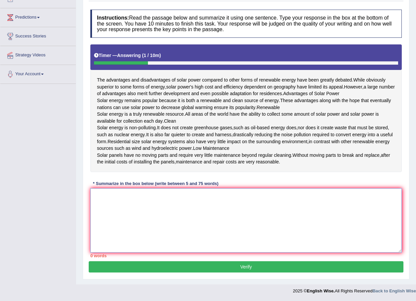
click at [240, 217] on textarea at bounding box center [246, 220] width 312 height 64
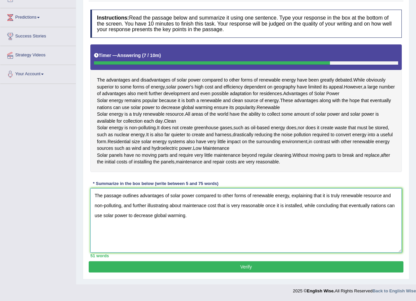
type textarea "The passage outlines advantages of solar power compared to other forms of renew…"
click at [238, 265] on button "Verify" at bounding box center [246, 266] width 315 height 11
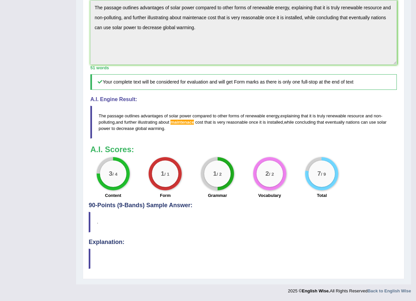
scroll to position [0, 0]
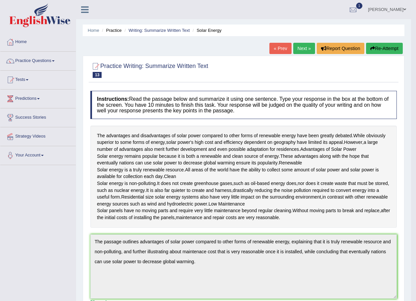
drag, startPoint x: 197, startPoint y: 302, endPoint x: 198, endPoint y: 295, distance: 6.8
click at [17, 40] on link "Home" at bounding box center [37, 41] width 75 height 17
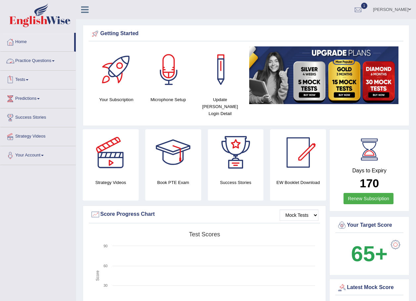
click at [47, 60] on link "Practice Questions" at bounding box center [37, 60] width 75 height 17
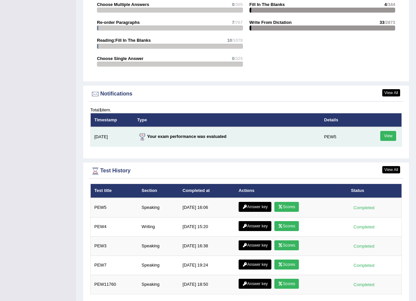
scroll to position [747, 0]
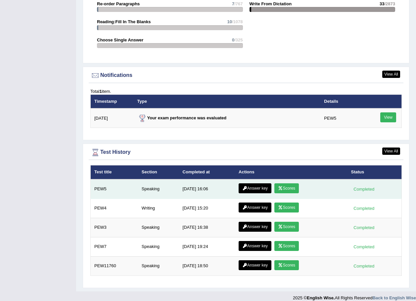
click at [285, 183] on link "Scores" at bounding box center [286, 188] width 24 height 10
click at [286, 183] on link "Scores" at bounding box center [286, 188] width 24 height 10
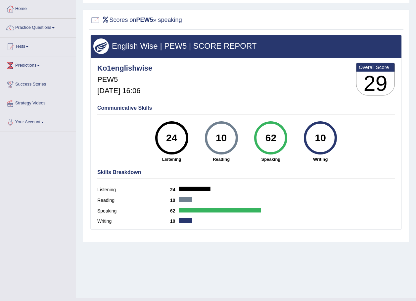
scroll to position [47, 0]
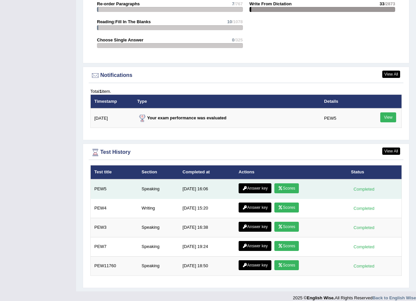
scroll to position [714, 0]
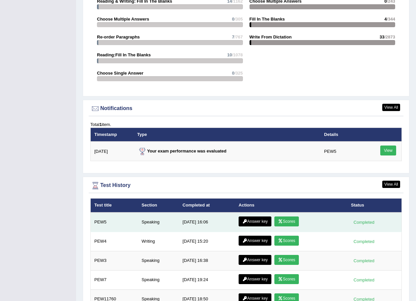
click at [285, 221] on td "Answer key Scores" at bounding box center [291, 222] width 112 height 20
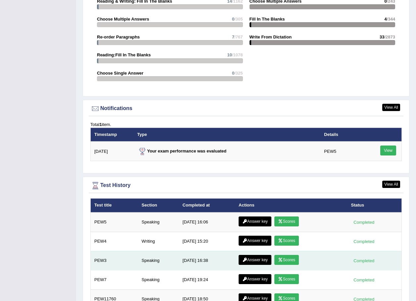
click at [286, 255] on link "Scores" at bounding box center [286, 260] width 24 height 10
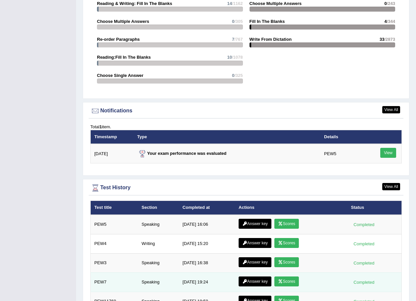
click at [285, 276] on link "Scores" at bounding box center [286, 281] width 24 height 10
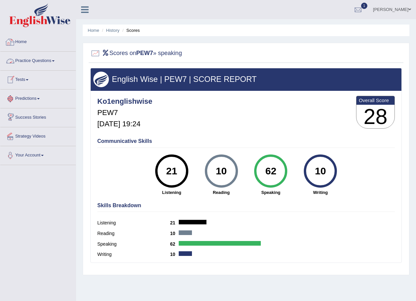
click at [27, 70] on li "Practice Questions Speaking Practice Read Aloud Repeat Sentence Describe Image …" at bounding box center [37, 61] width 75 height 19
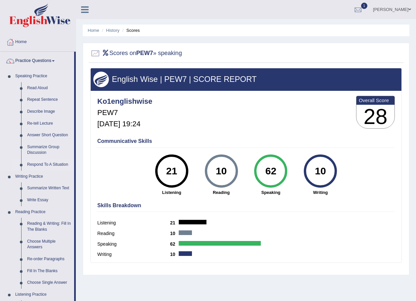
click at [44, 161] on link "Respond To A Situation" at bounding box center [49, 165] width 50 height 12
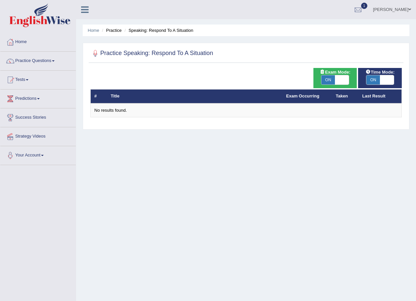
click at [328, 79] on span "ON" at bounding box center [328, 79] width 14 height 9
checkbox input "false"
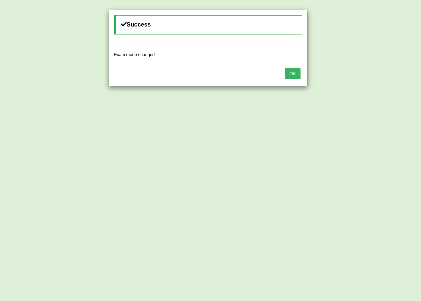
click at [291, 71] on button "OK" at bounding box center [292, 73] width 15 height 11
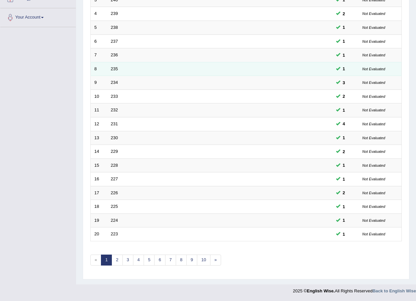
scroll to position [38, 0]
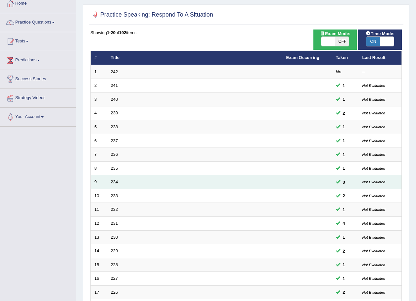
click at [113, 183] on link "234" at bounding box center [114, 181] width 7 height 5
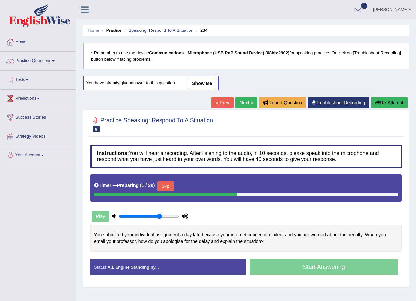
click at [204, 82] on link "show me" at bounding box center [202, 82] width 29 height 11
click at [204, 82] on div "Home Practice Speaking: Respond To A Situation 234 * Remember to use the device…" at bounding box center [246, 165] width 340 height 331
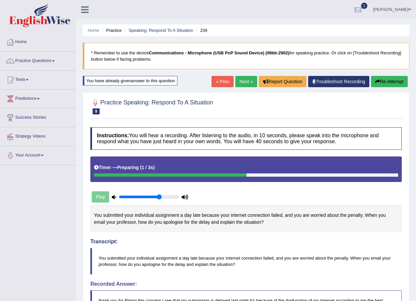
click at [397, 79] on button "Re-Attempt" at bounding box center [389, 81] width 37 height 11
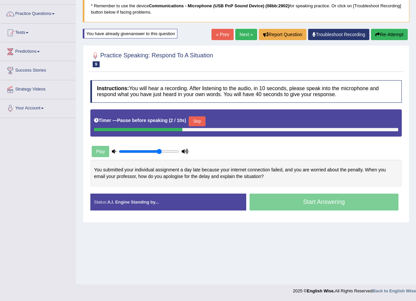
click at [195, 121] on button "Skip" at bounding box center [197, 121] width 17 height 10
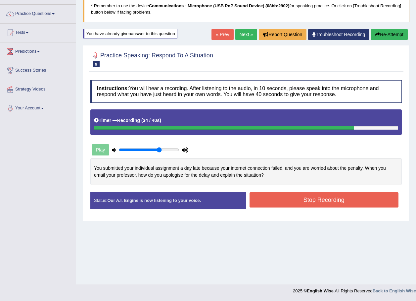
click at [286, 199] on button "Stop Recording" at bounding box center [324, 199] width 149 height 15
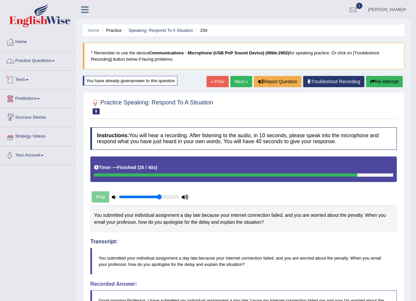
click at [45, 57] on link "Practice Questions" at bounding box center [37, 60] width 75 height 17
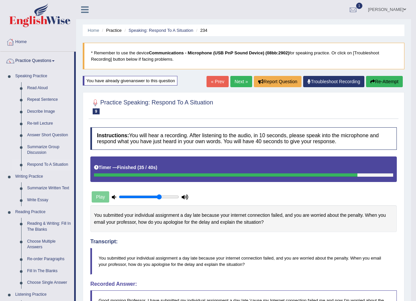
click at [49, 163] on link "Respond To A Situation" at bounding box center [49, 165] width 50 height 12
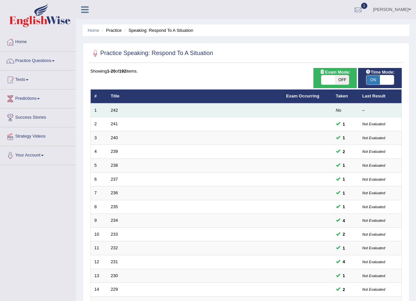
click at [108, 110] on td "242" at bounding box center [194, 110] width 175 height 14
click at [114, 112] on link "242" at bounding box center [114, 110] width 7 height 5
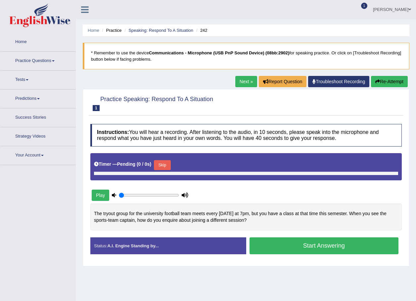
type input "0.7"
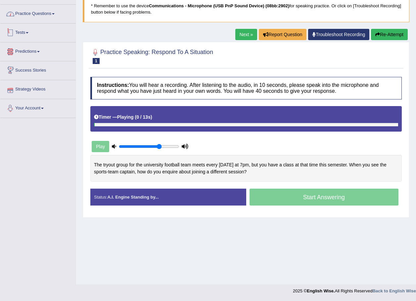
click at [28, 11] on link "Practice Questions" at bounding box center [37, 13] width 75 height 17
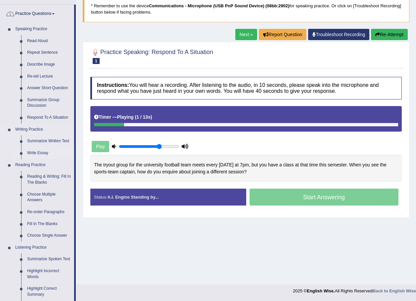
scroll to position [113, 0]
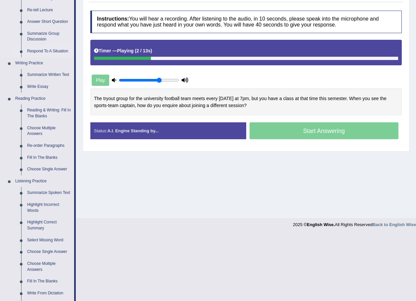
click at [38, 51] on link "Respond To A Situation" at bounding box center [49, 51] width 50 height 12
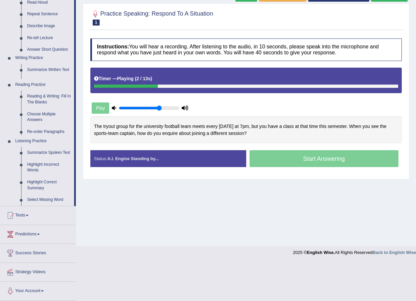
scroll to position [47, 0]
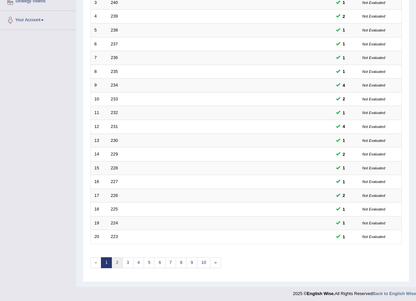
click at [118, 263] on link "2" at bounding box center [117, 262] width 11 height 11
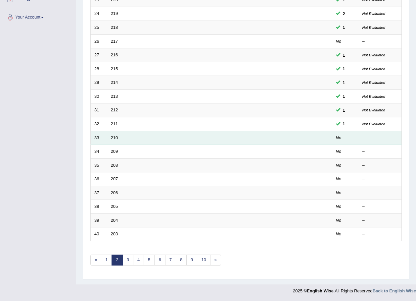
click at [280, 143] on td "210" at bounding box center [194, 138] width 175 height 14
click at [113, 135] on link "210" at bounding box center [114, 137] width 7 height 5
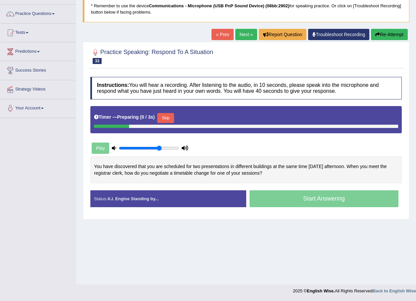
scroll to position [47, 0]
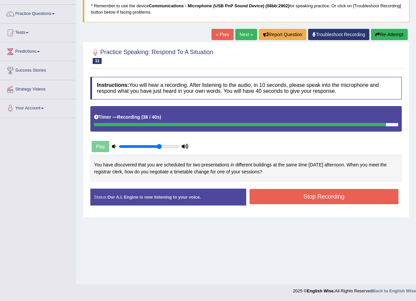
click at [337, 194] on button "Stop Recording" at bounding box center [324, 196] width 149 height 15
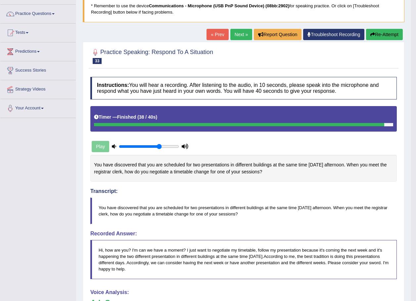
scroll to position [80, 0]
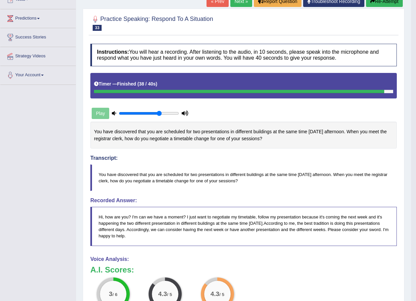
click at [382, 0] on button "Re-Attempt" at bounding box center [384, 1] width 37 height 11
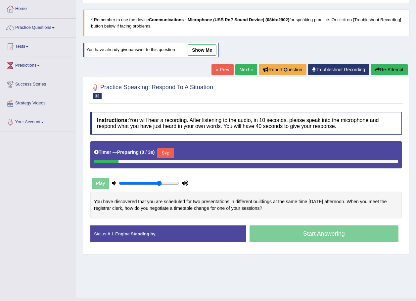
scroll to position [33, 0]
click at [165, 150] on button "Skip" at bounding box center [165, 153] width 17 height 10
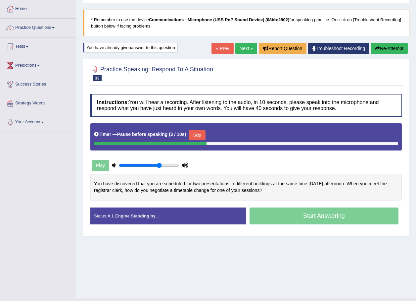
click at [196, 135] on button "Skip" at bounding box center [197, 135] width 17 height 10
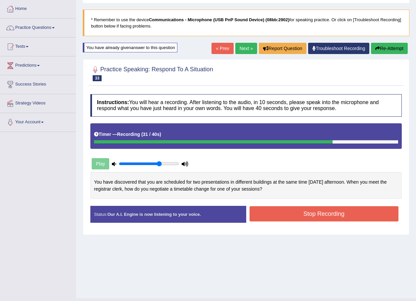
click at [324, 217] on button "Stop Recording" at bounding box center [324, 213] width 149 height 15
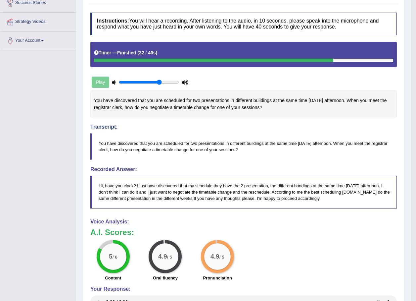
scroll to position [0, 0]
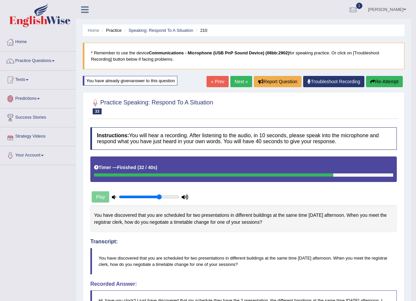
click at [237, 77] on link "Next »" at bounding box center [241, 81] width 22 height 11
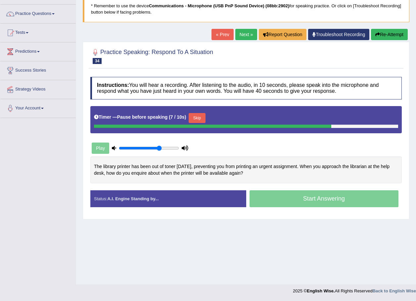
click at [198, 117] on button "Skip" at bounding box center [197, 118] width 17 height 10
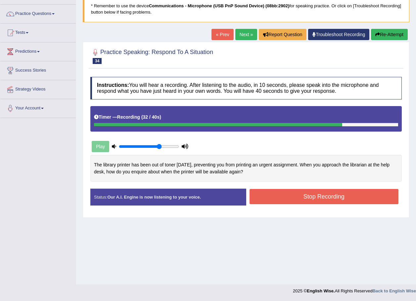
click at [328, 198] on button "Stop Recording" at bounding box center [324, 196] width 149 height 15
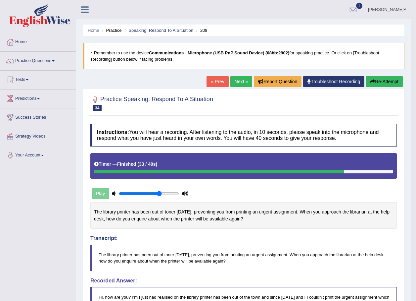
click at [392, 84] on button "Re-Attempt" at bounding box center [384, 81] width 37 height 11
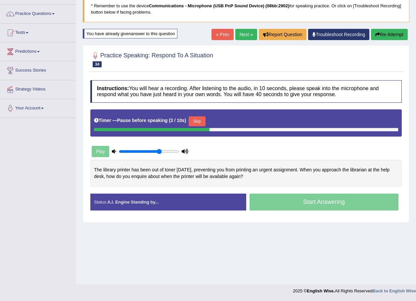
click at [196, 120] on button "Skip" at bounding box center [197, 121] width 17 height 10
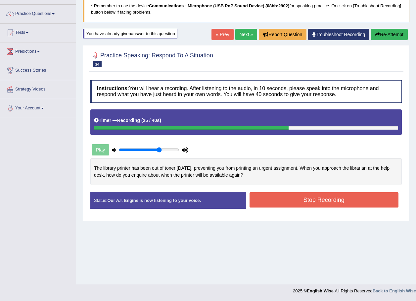
click at [297, 206] on button "Stop Recording" at bounding box center [324, 199] width 149 height 15
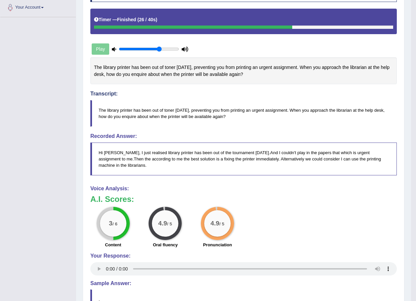
scroll to position [115, 0]
